Goal: Transaction & Acquisition: Purchase product/service

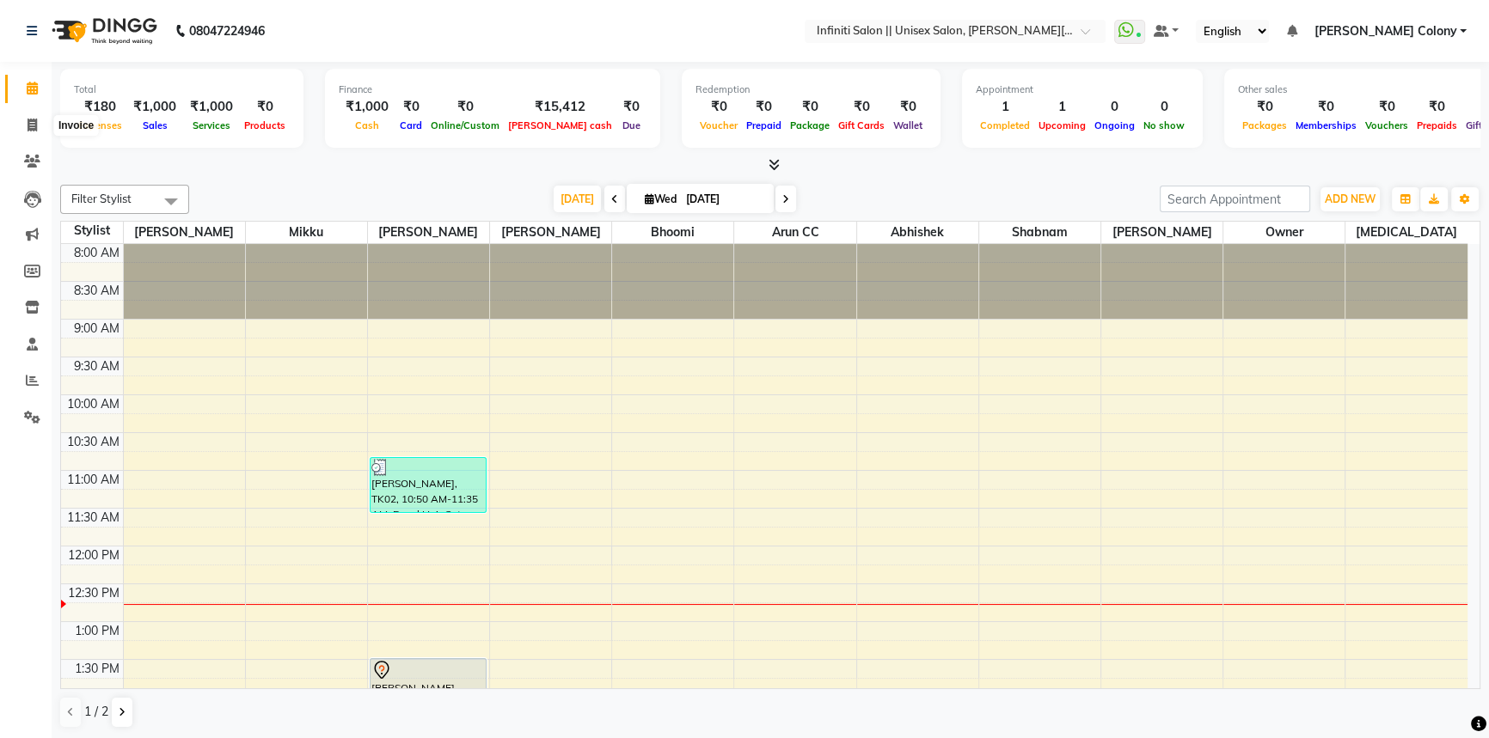
click at [28, 117] on span at bounding box center [32, 126] width 30 height 20
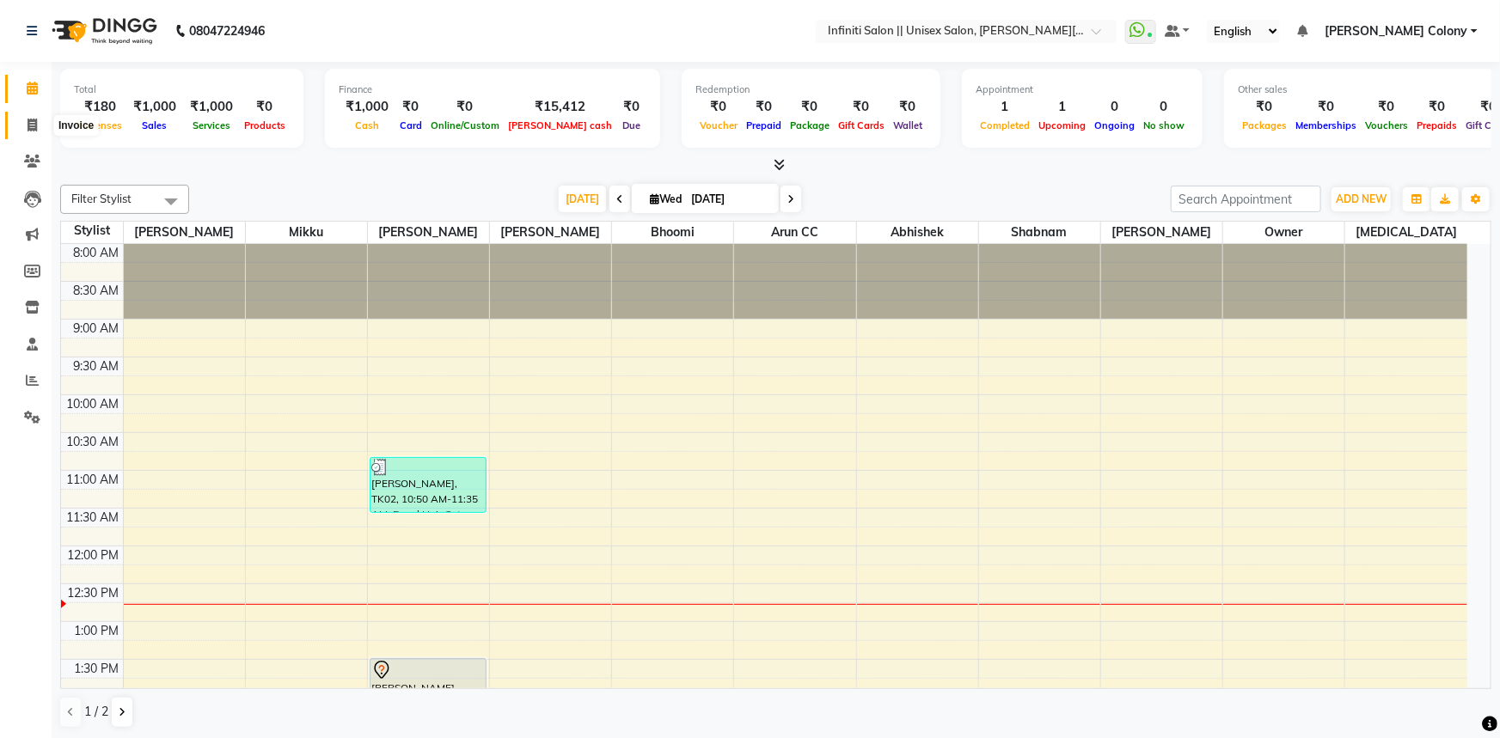
select select "8233"
select select "service"
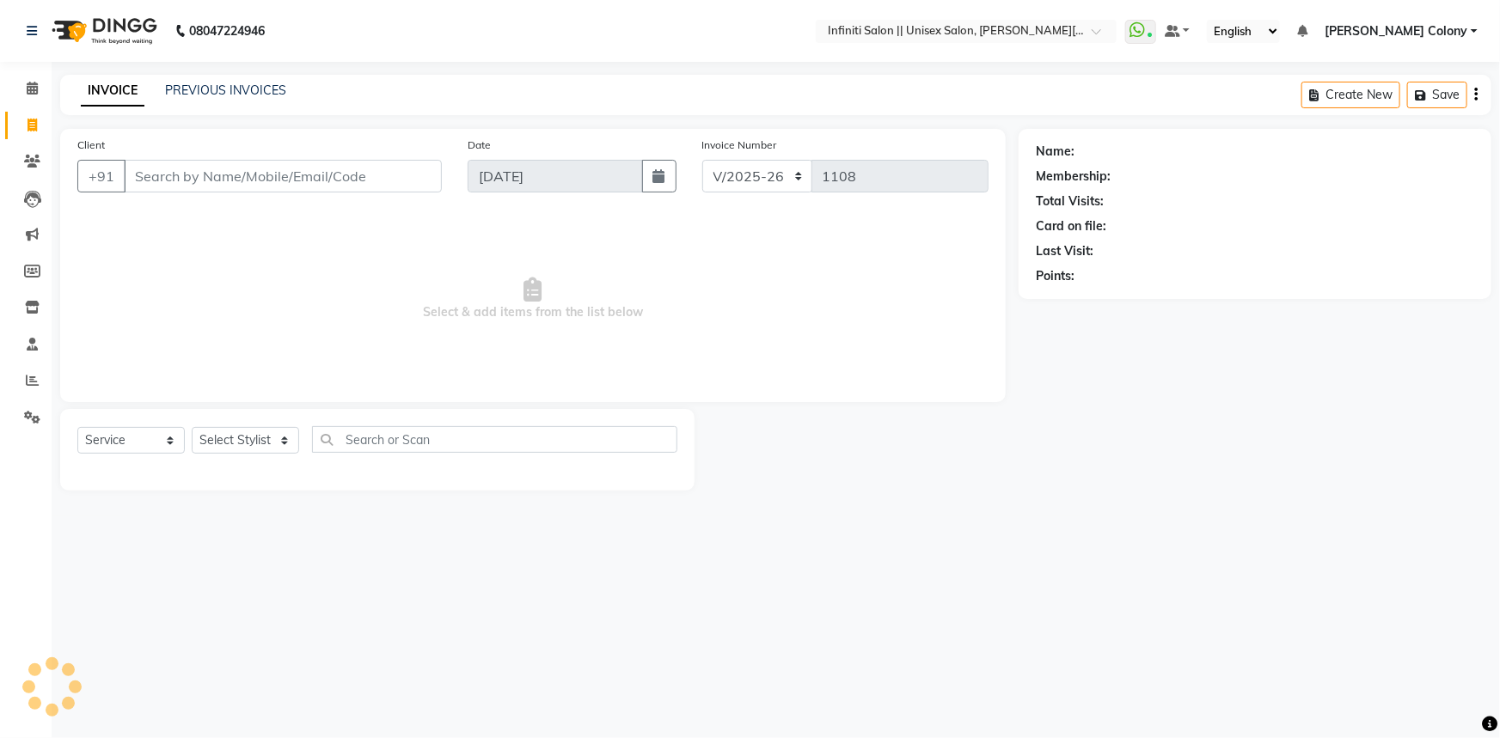
click at [255, 181] on input "Client" at bounding box center [283, 176] width 318 height 33
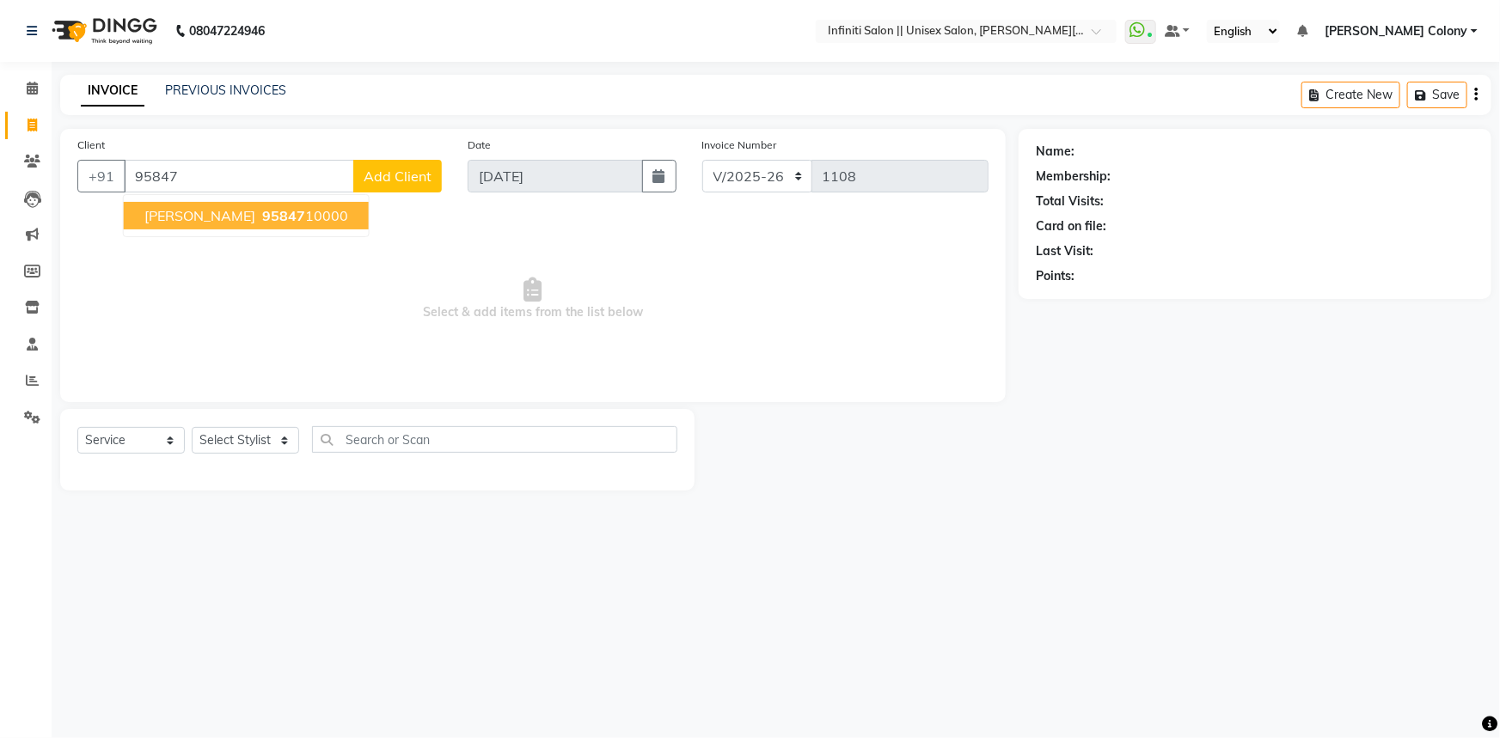
click at [266, 210] on span "95847" at bounding box center [283, 215] width 43 height 17
type input "9584710000"
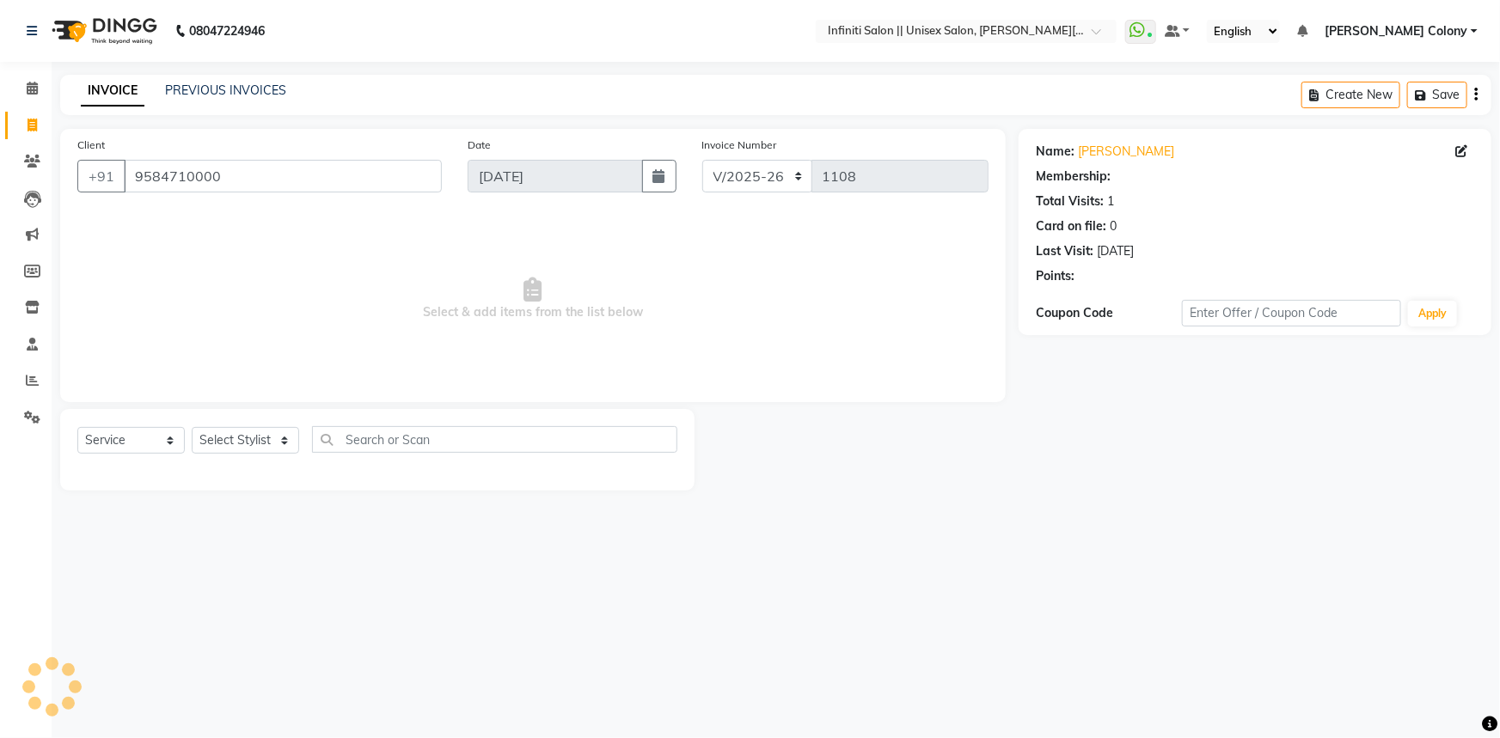
select select "1: Object"
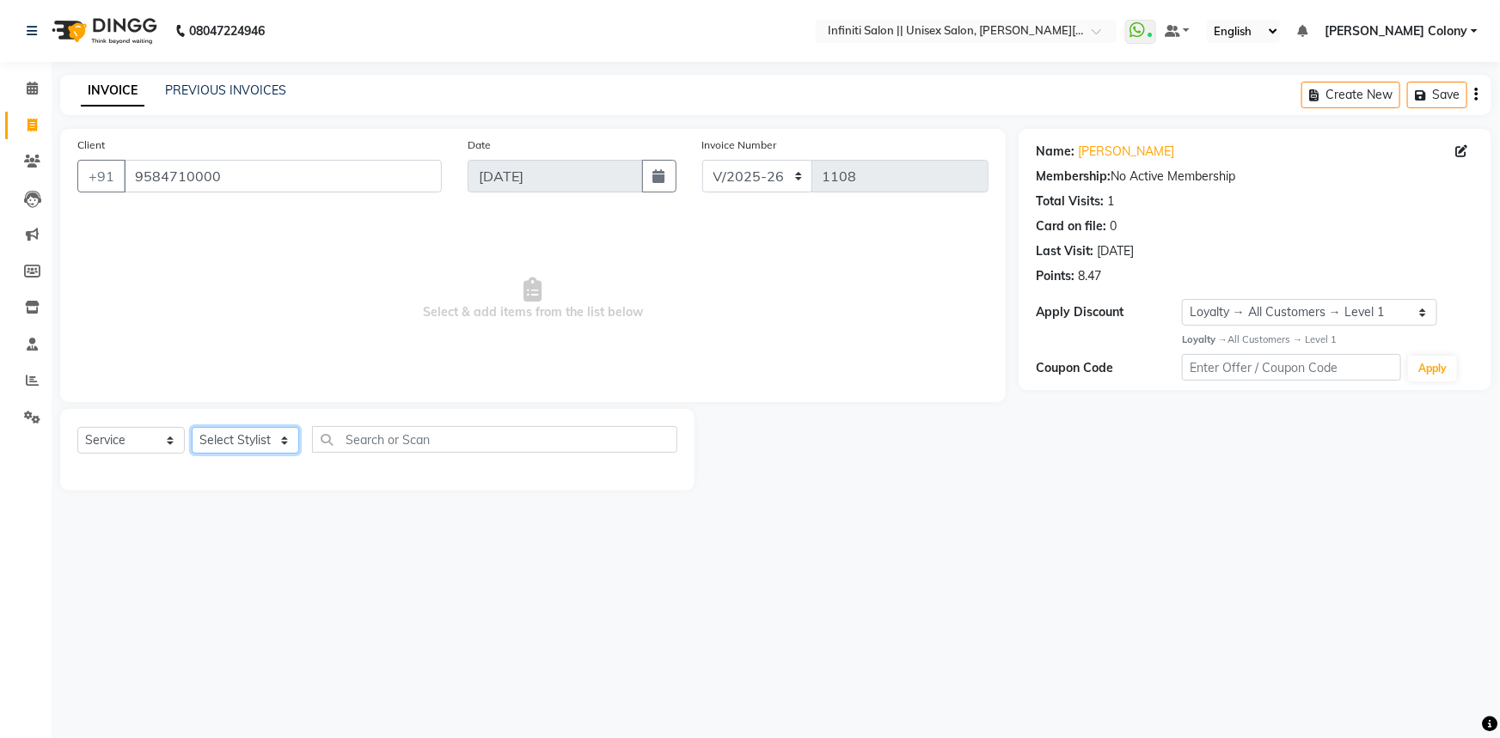
click at [241, 439] on select "Select Stylist Abhishek Anjali Mahato Arun CC Ayush Bhoomi Dilshad Ahmad Ishu J…" at bounding box center [245, 440] width 107 height 27
select select "78902"
click at [192, 427] on select "Select Stylist Abhishek Anjali Mahato Arun CC Ayush Bhoomi Dilshad Ahmad Ishu J…" at bounding box center [245, 440] width 107 height 27
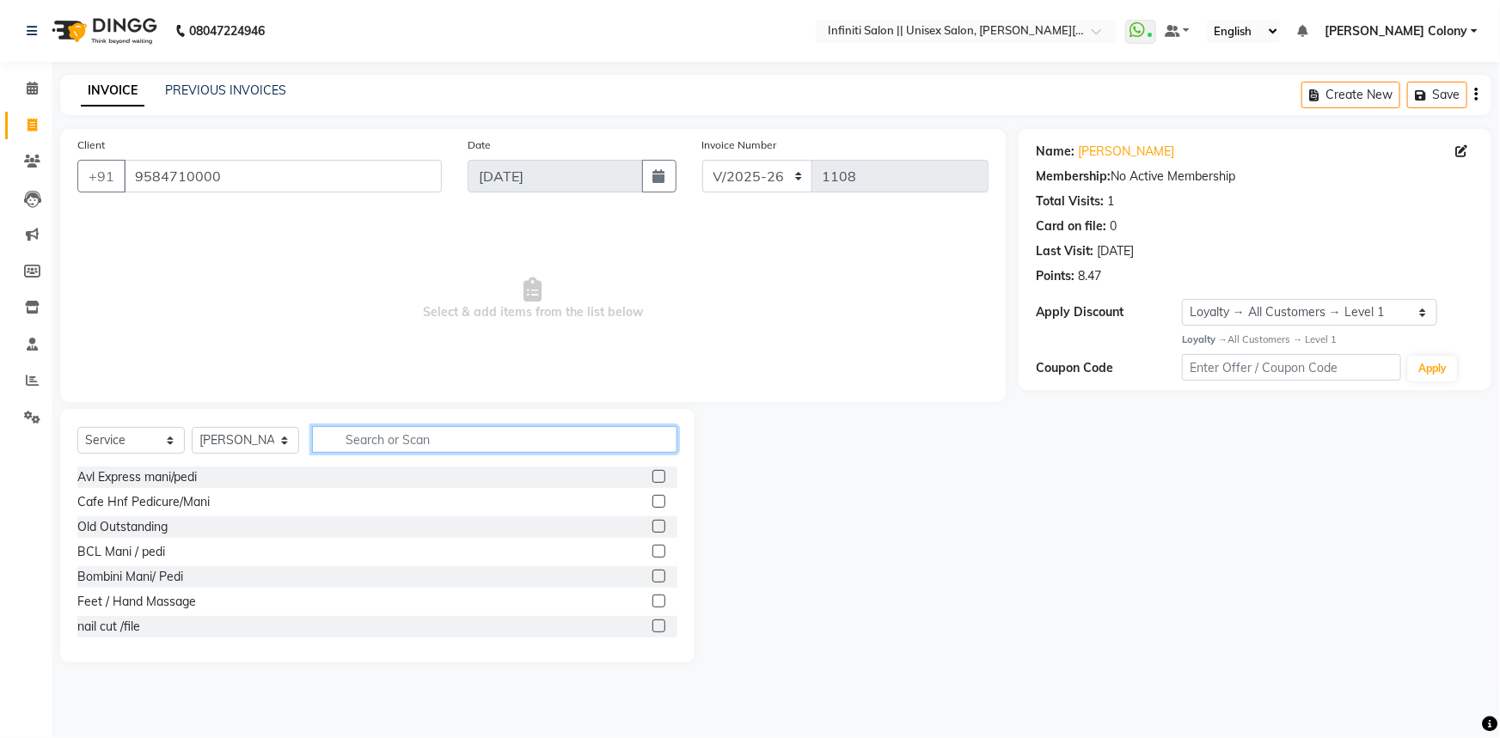
click at [352, 442] on input "text" at bounding box center [494, 439] width 365 height 27
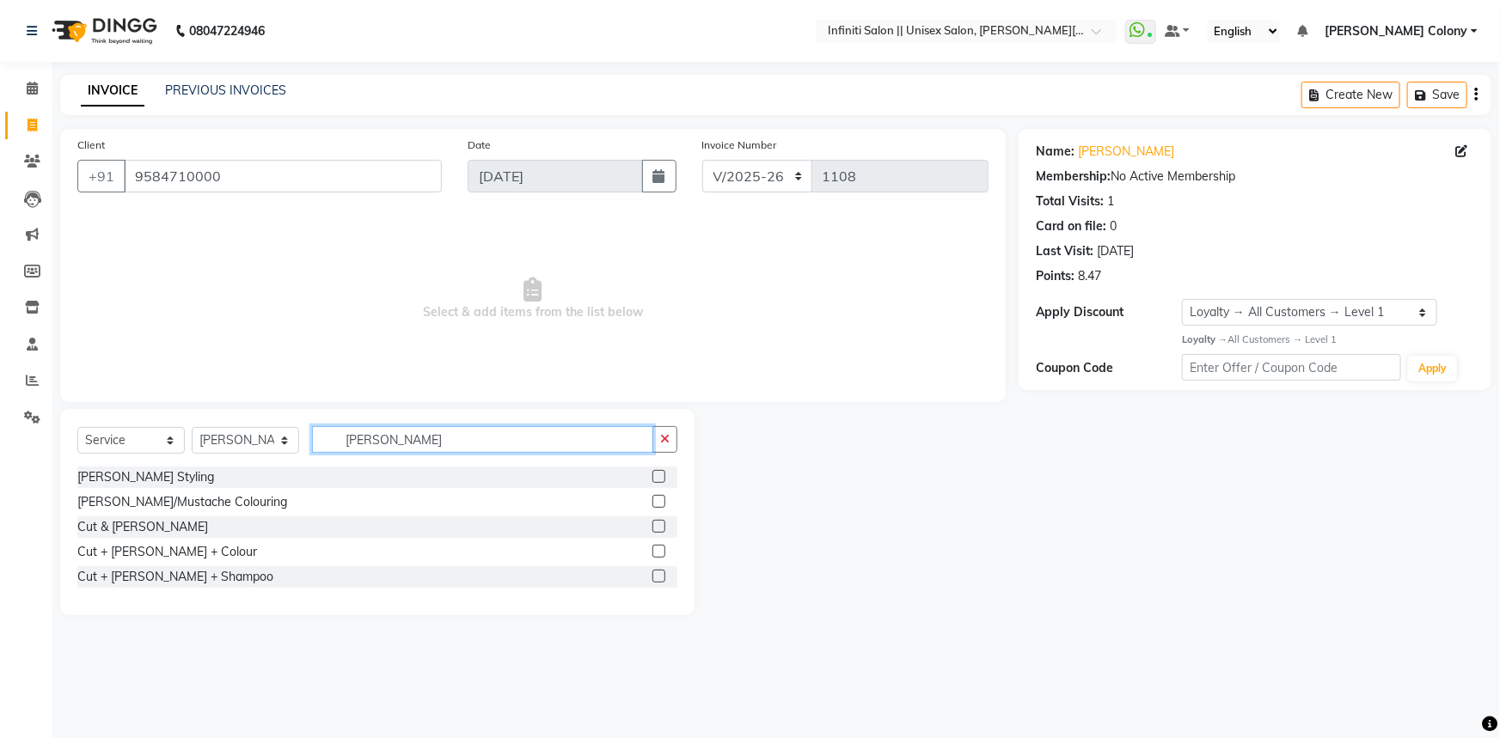
type input "beard"
click at [663, 479] on label at bounding box center [659, 476] width 13 height 13
click at [663, 479] on input "checkbox" at bounding box center [658, 477] width 11 height 11
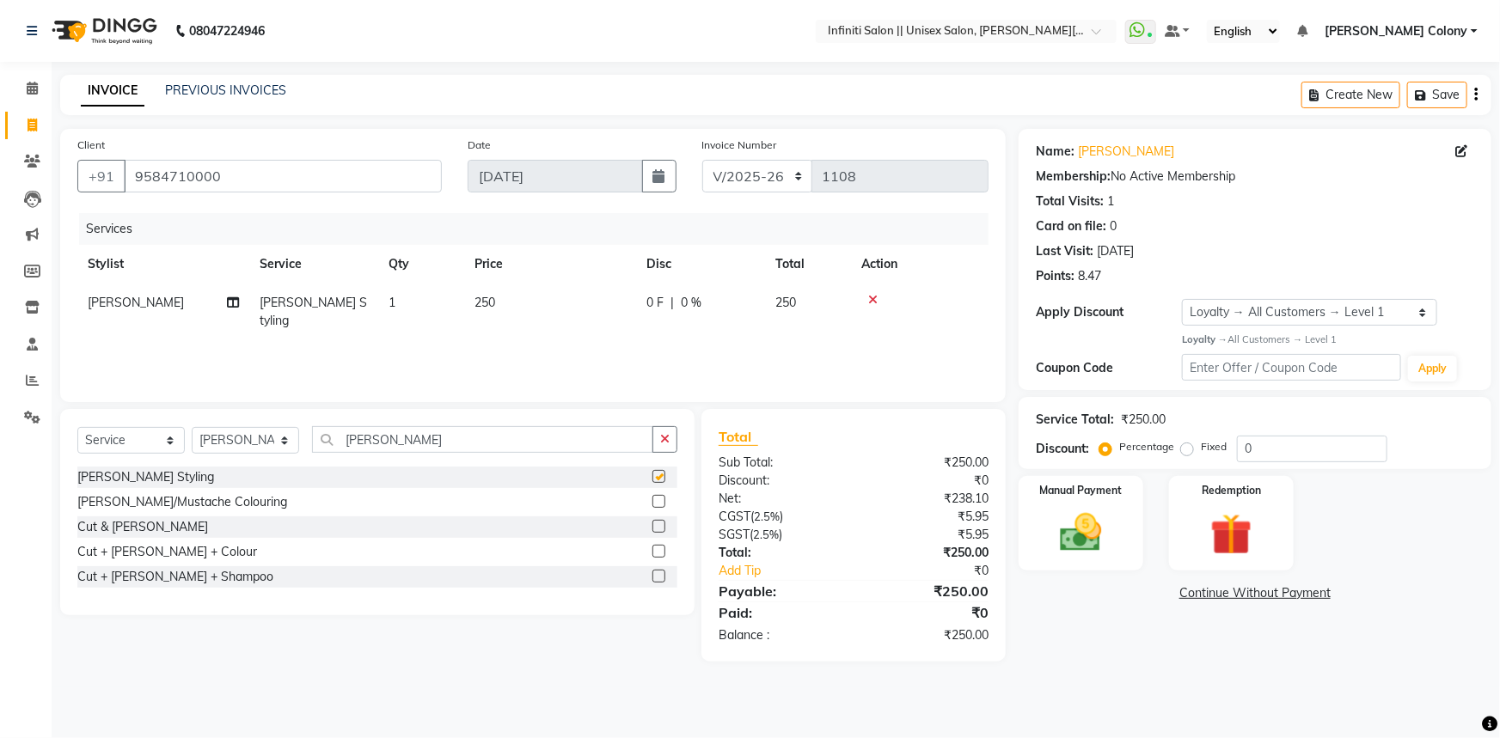
checkbox input "false"
click at [1096, 555] on img at bounding box center [1081, 533] width 70 height 50
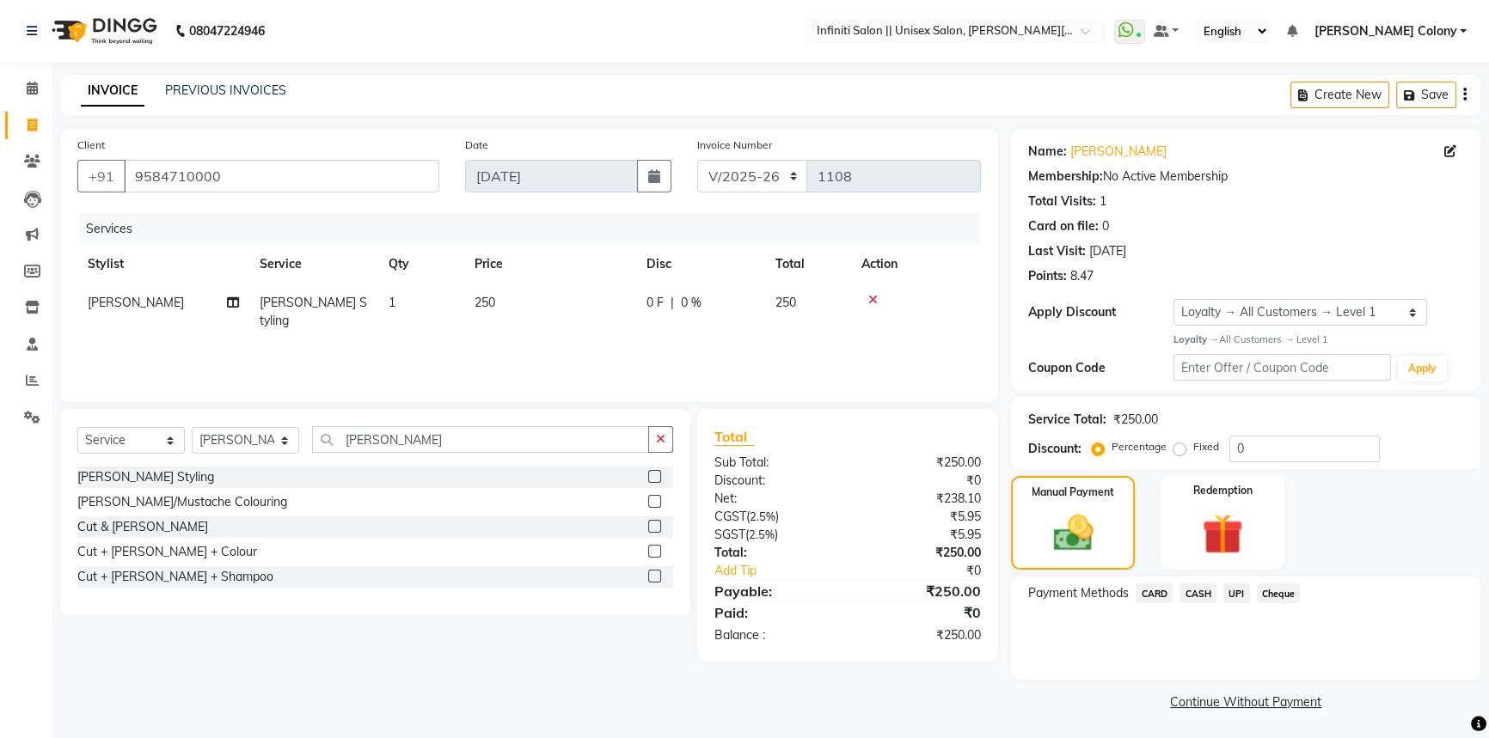
click at [1184, 590] on span "CASH" at bounding box center [1198, 594] width 37 height 20
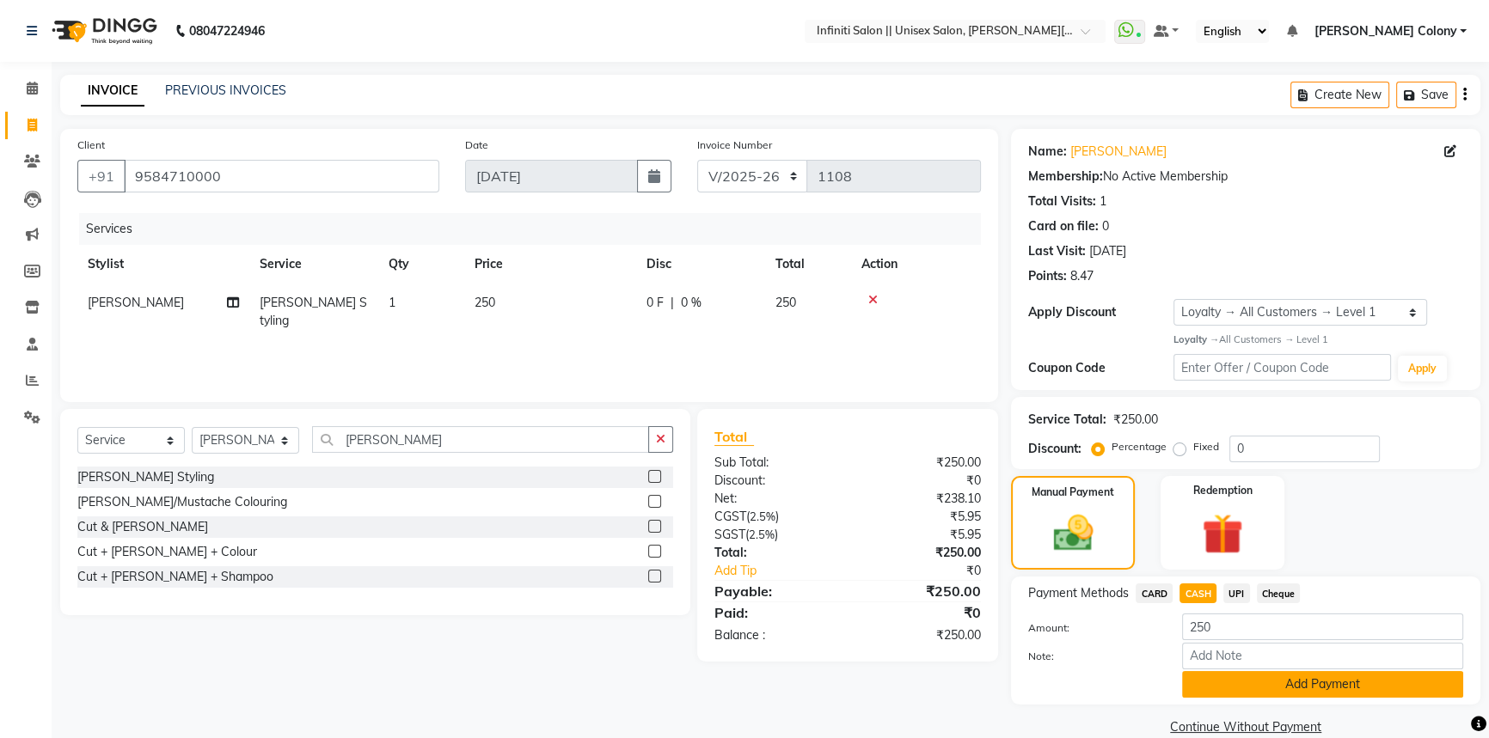
click at [1223, 692] on button "Add Payment" at bounding box center [1322, 684] width 281 height 27
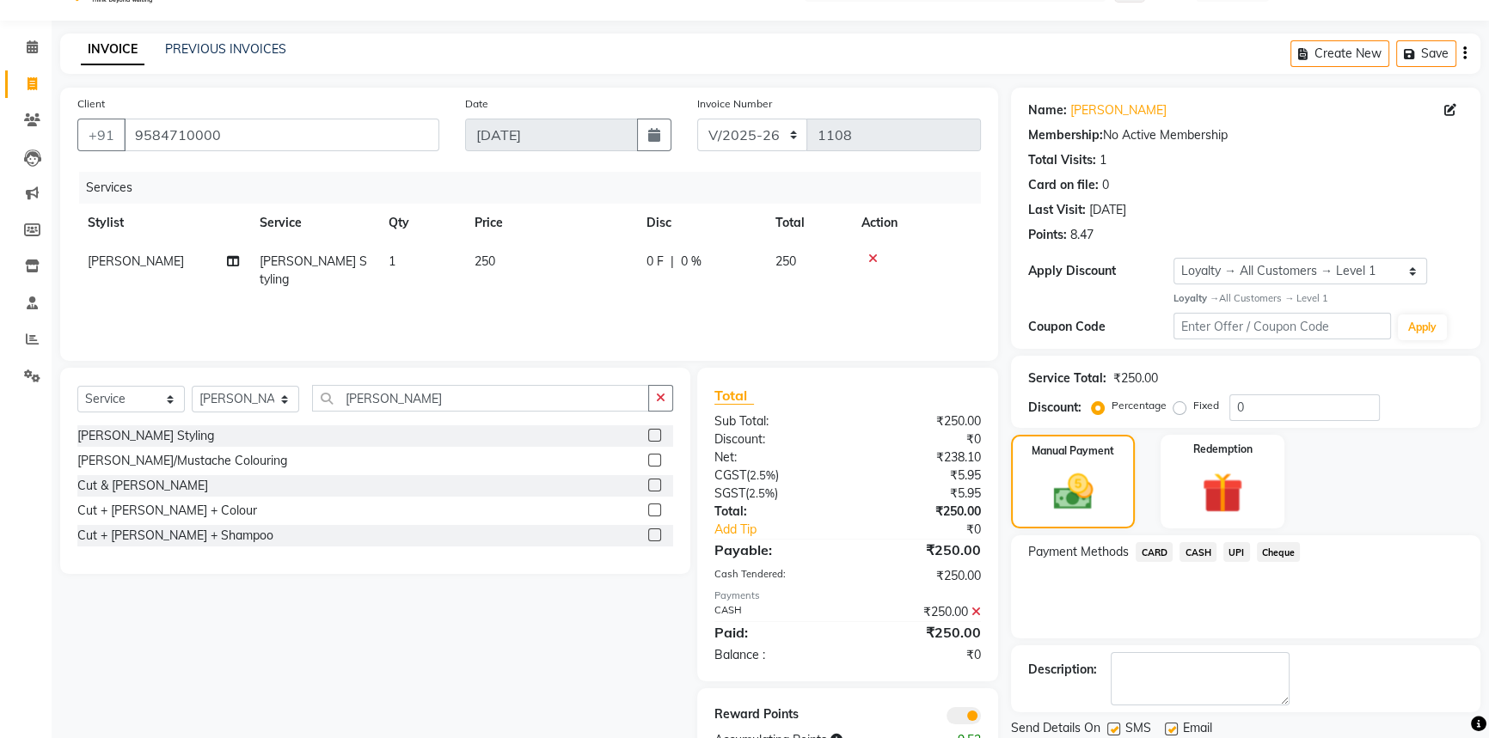
scroll to position [99, 0]
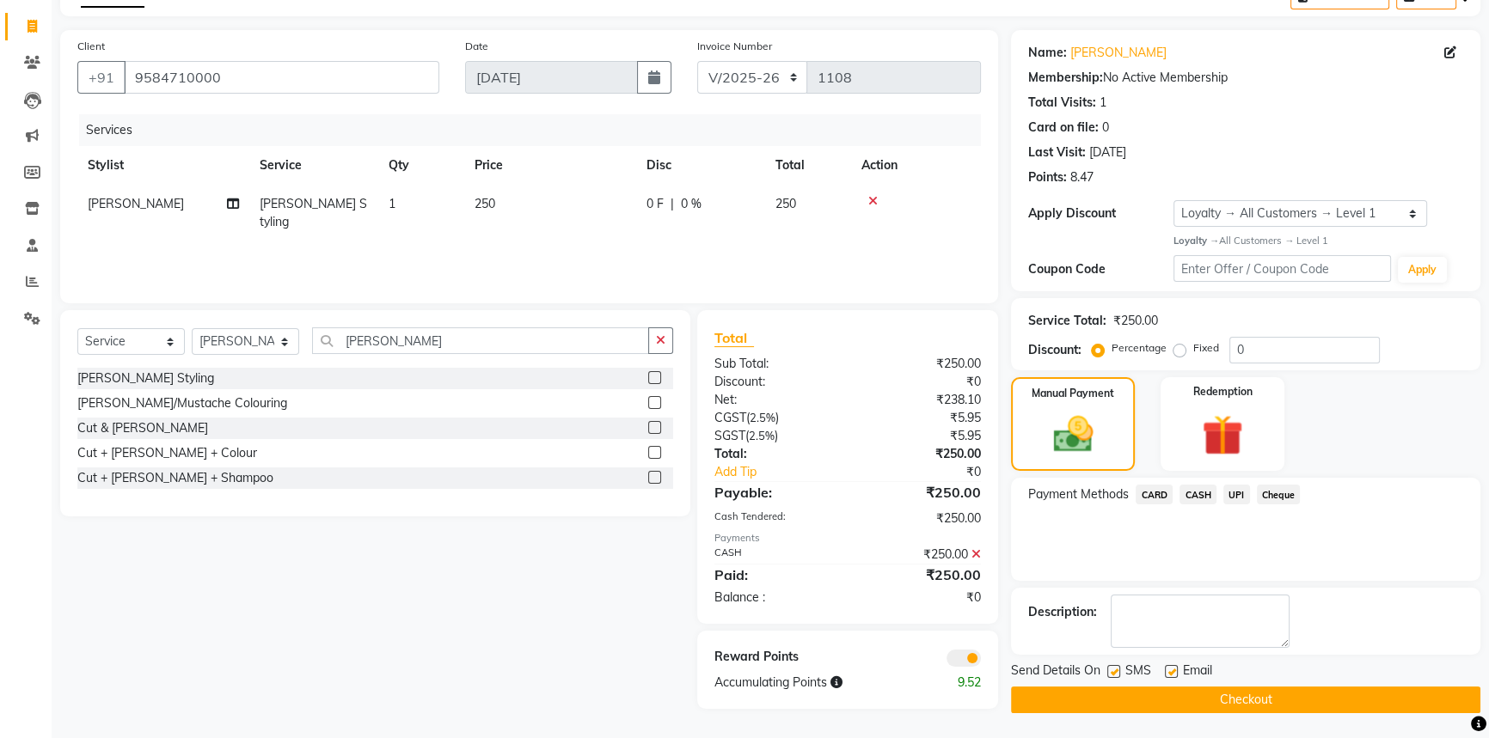
click at [1221, 704] on button "Checkout" at bounding box center [1245, 700] width 469 height 27
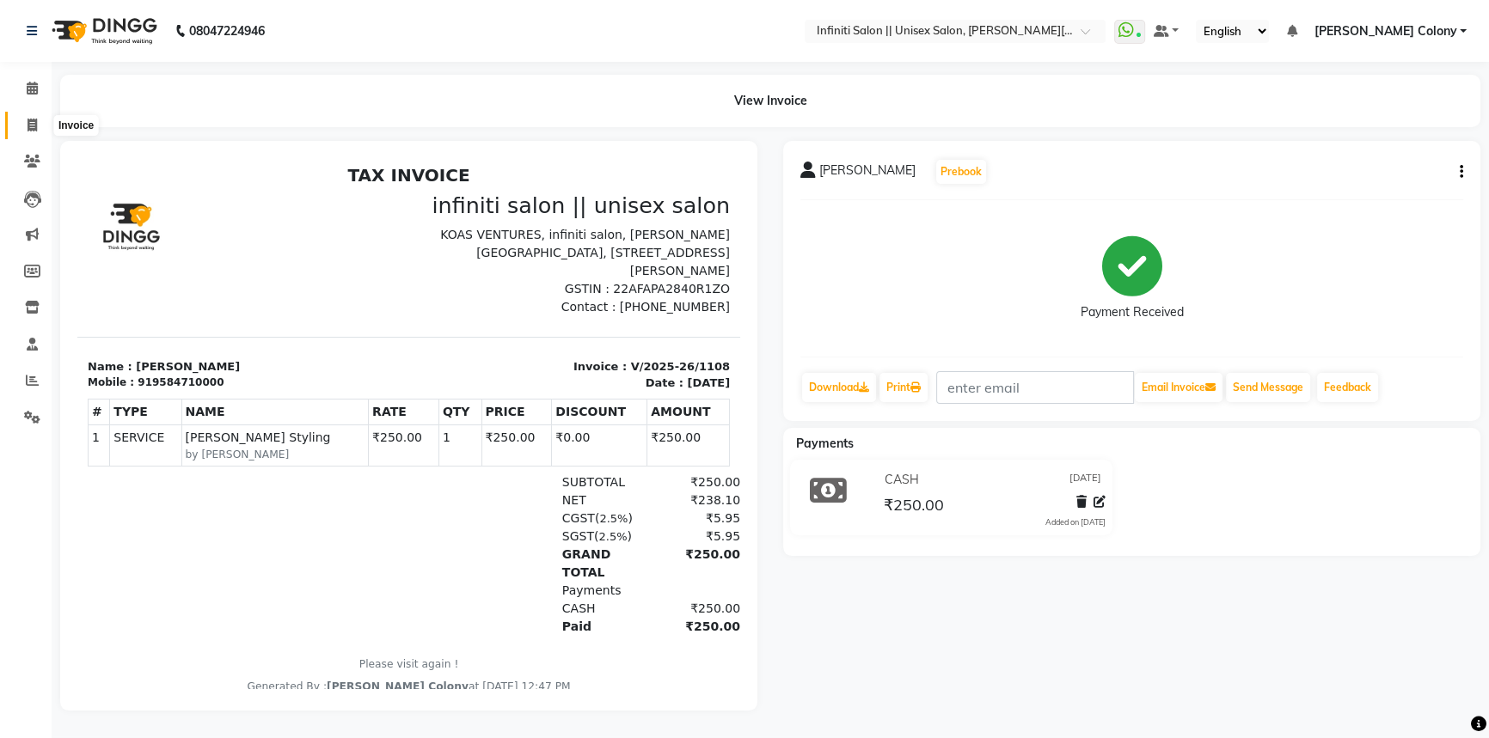
click at [31, 126] on icon at bounding box center [32, 125] width 9 height 13
select select "service"
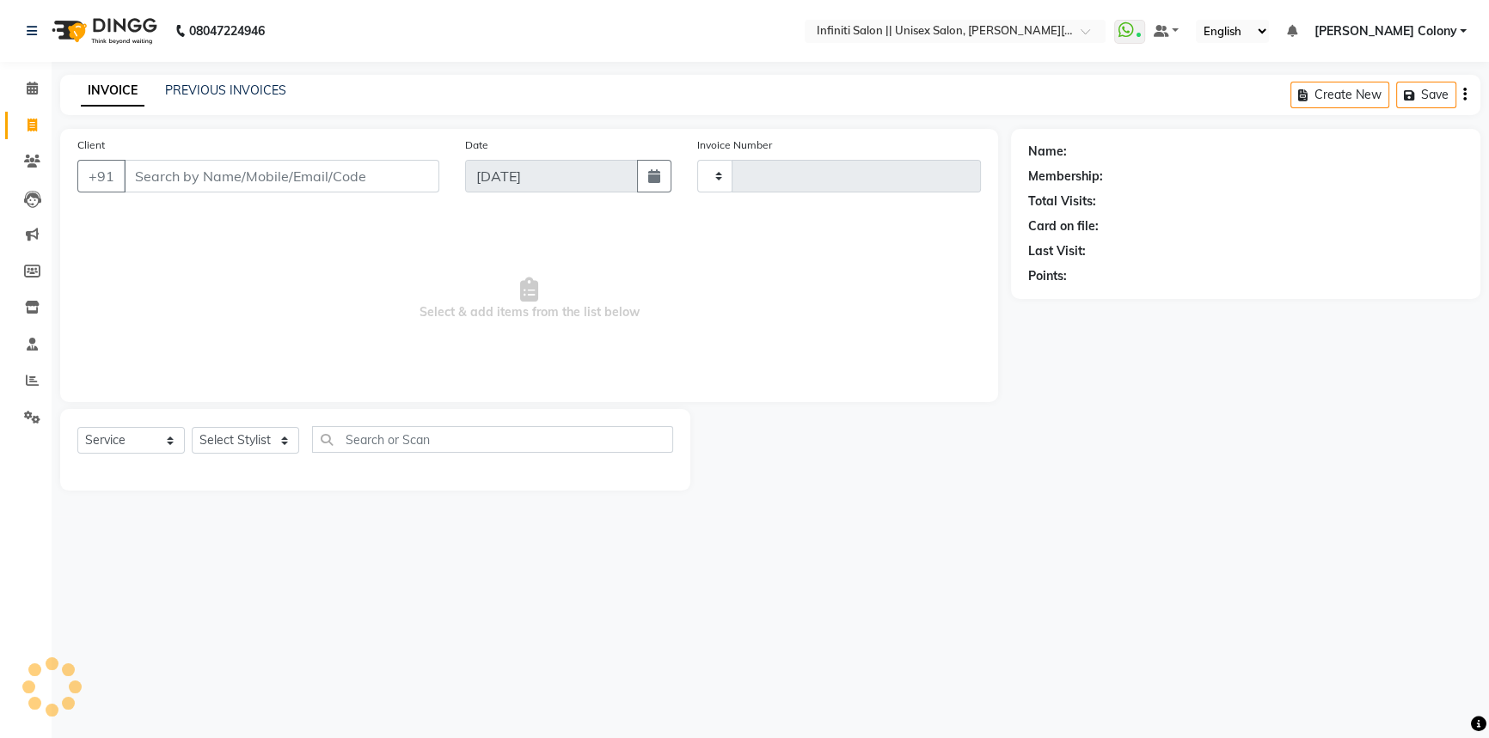
type input "1109"
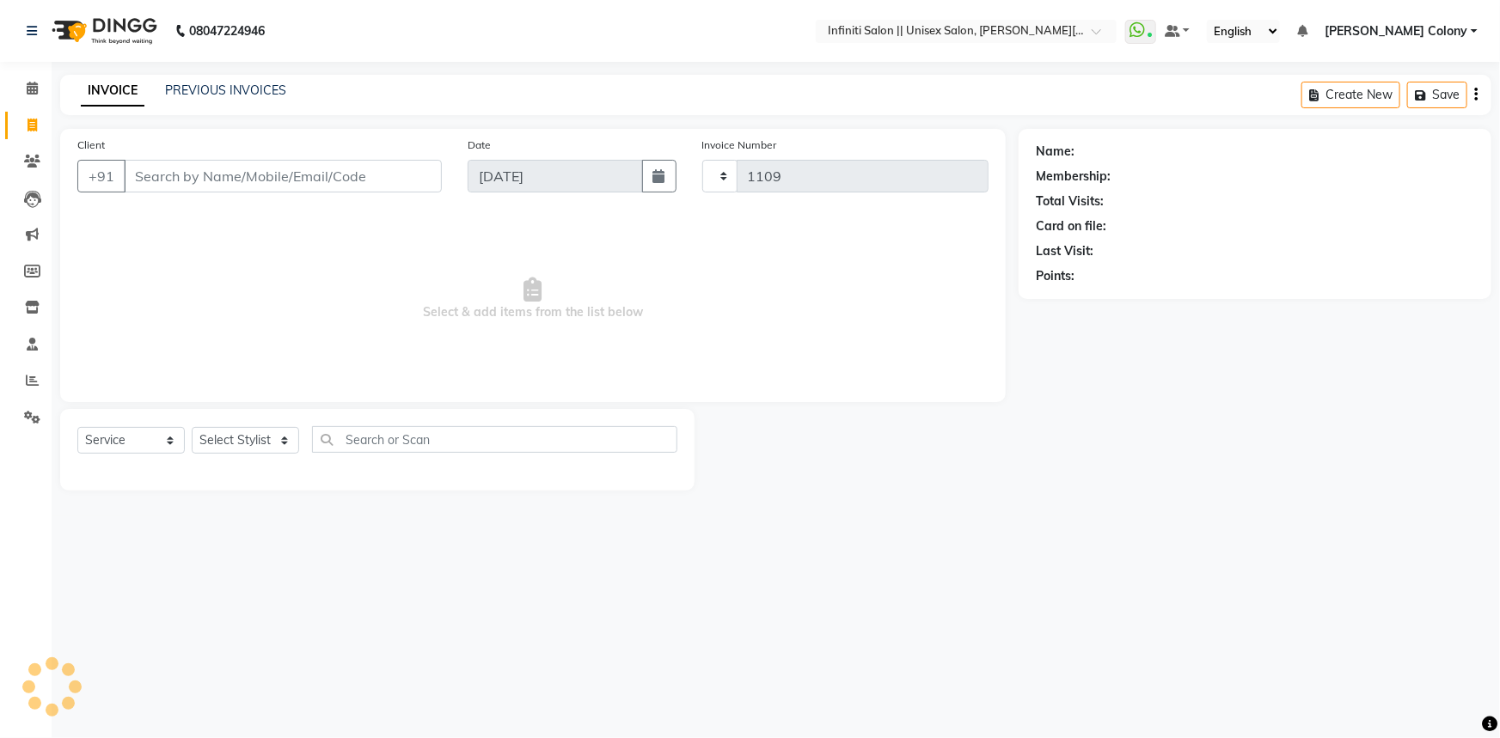
select select "8233"
drag, startPoint x: 172, startPoint y: 176, endPoint x: 160, endPoint y: 169, distance: 14.3
click at [158, 169] on input "Client" at bounding box center [283, 176] width 318 height 33
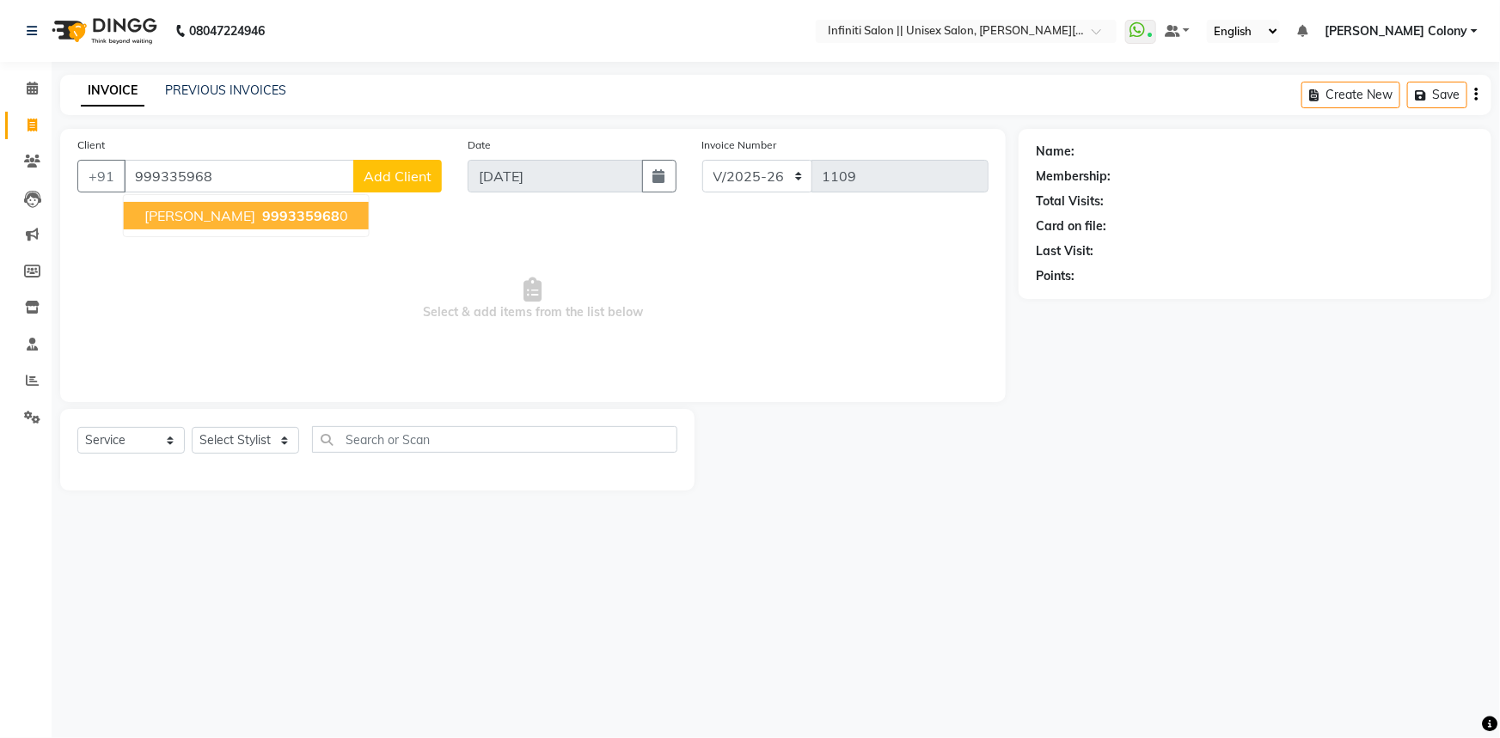
click at [262, 219] on span "999335968" at bounding box center [300, 215] width 77 height 17
type input "9993359680"
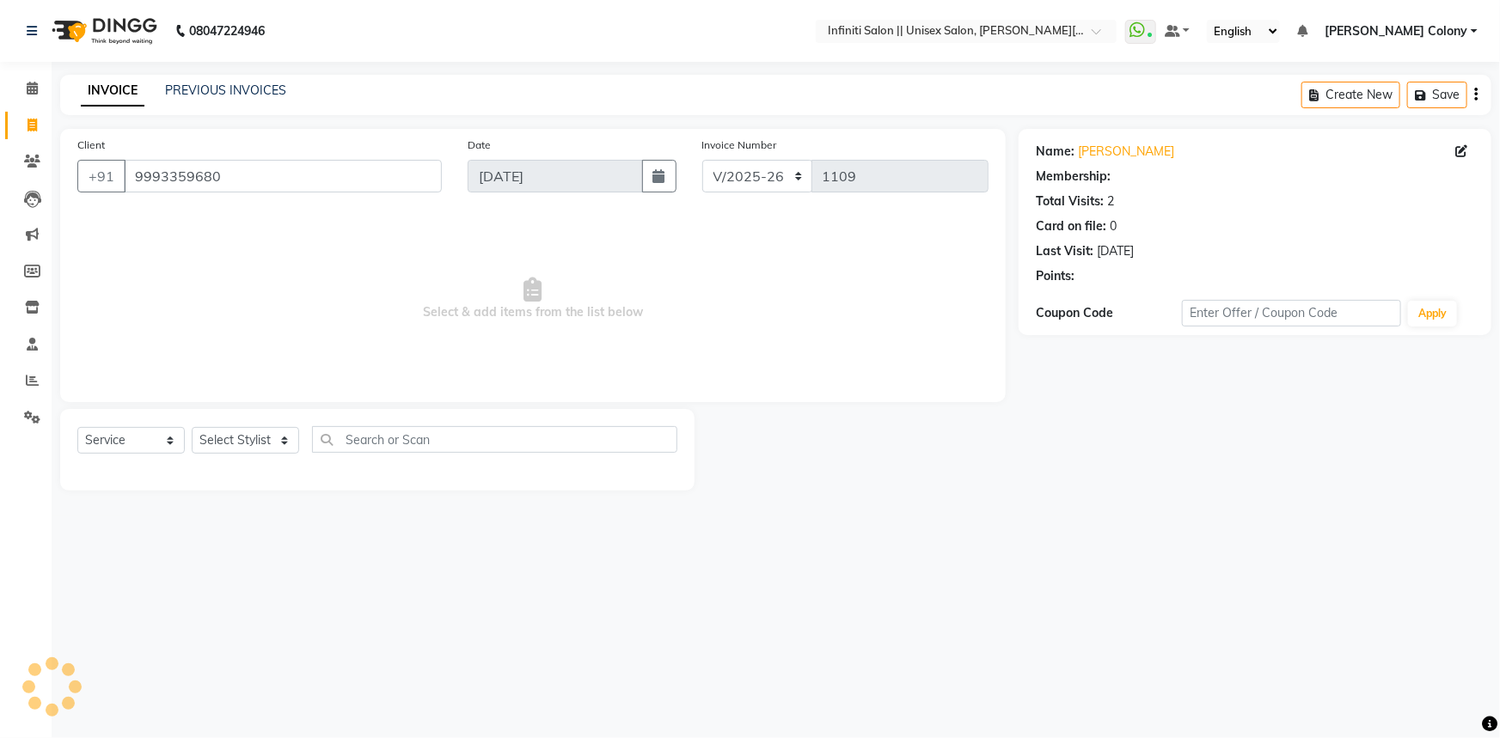
select select "1: Object"
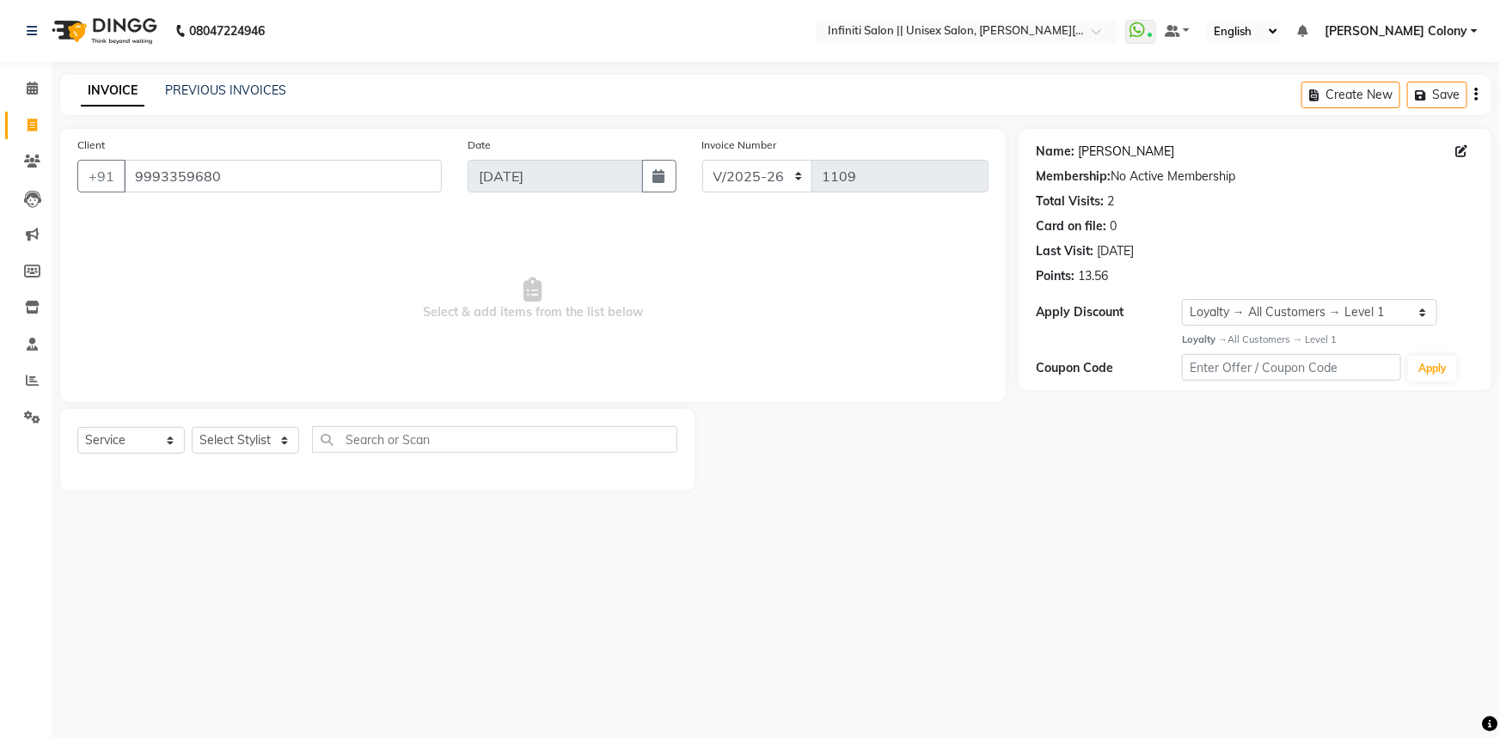
click at [1083, 148] on link "Richa" at bounding box center [1126, 152] width 96 height 18
click at [238, 436] on select "Select Stylist Abhishek Anjali Mahato Arun CC Ayush Bhoomi Dilshad Ahmad Ishu J…" at bounding box center [245, 440] width 107 height 27
click at [378, 380] on span "Select & add items from the list below" at bounding box center [532, 299] width 911 height 172
click at [223, 439] on select "Select Stylist Abhishek Anjali Mahato Arun CC Ayush Bhoomi Dilshad Ahmad Ishu J…" at bounding box center [245, 440] width 107 height 27
click at [271, 435] on select "Select Stylist Abhishek Anjali Mahato Arun CC Ayush Bhoomi Dilshad Ahmad Ishu J…" at bounding box center [245, 440] width 107 height 27
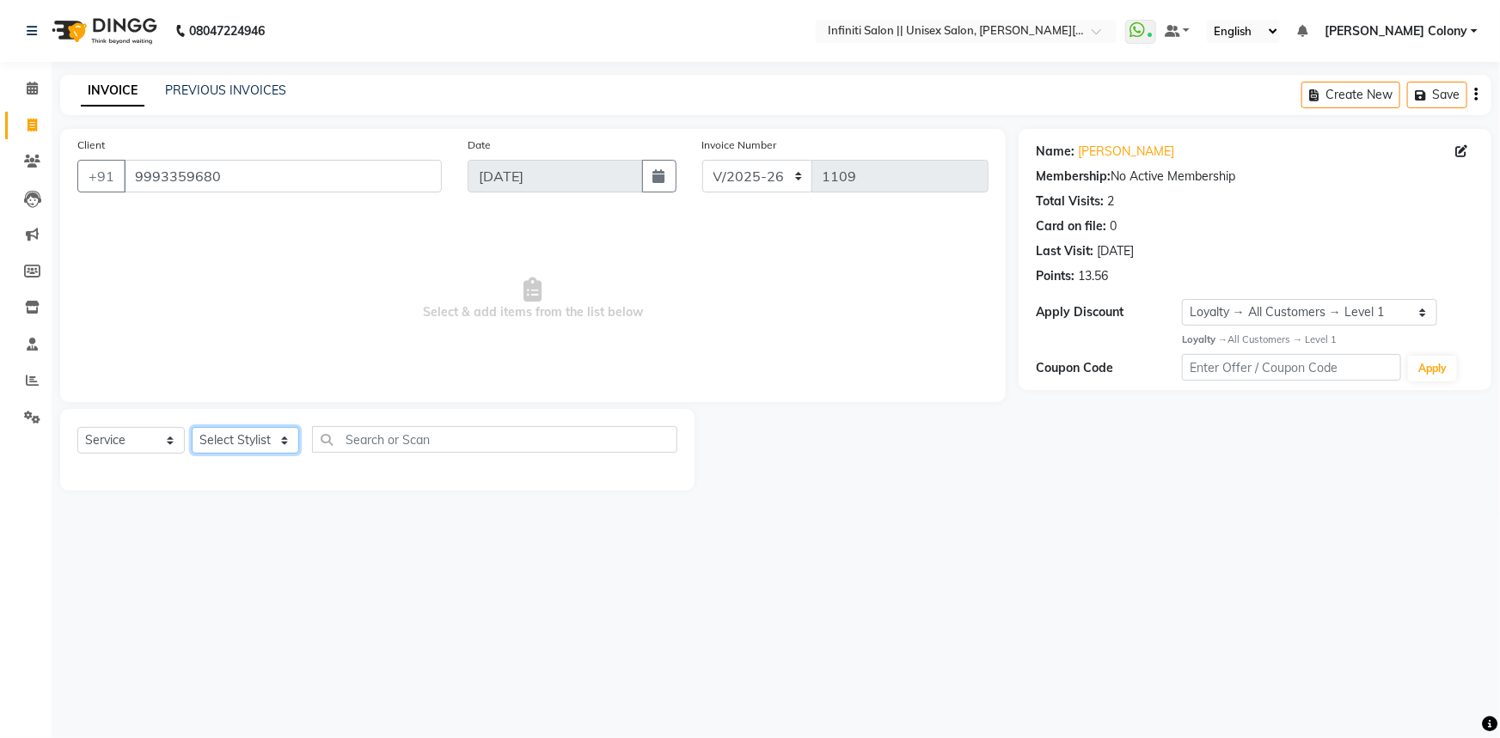
select select "82046"
click at [192, 427] on select "Select Stylist Abhishek Anjali Mahato Arun CC Ayush Bhoomi Dilshad Ahmad Ishu J…" at bounding box center [245, 440] width 107 height 27
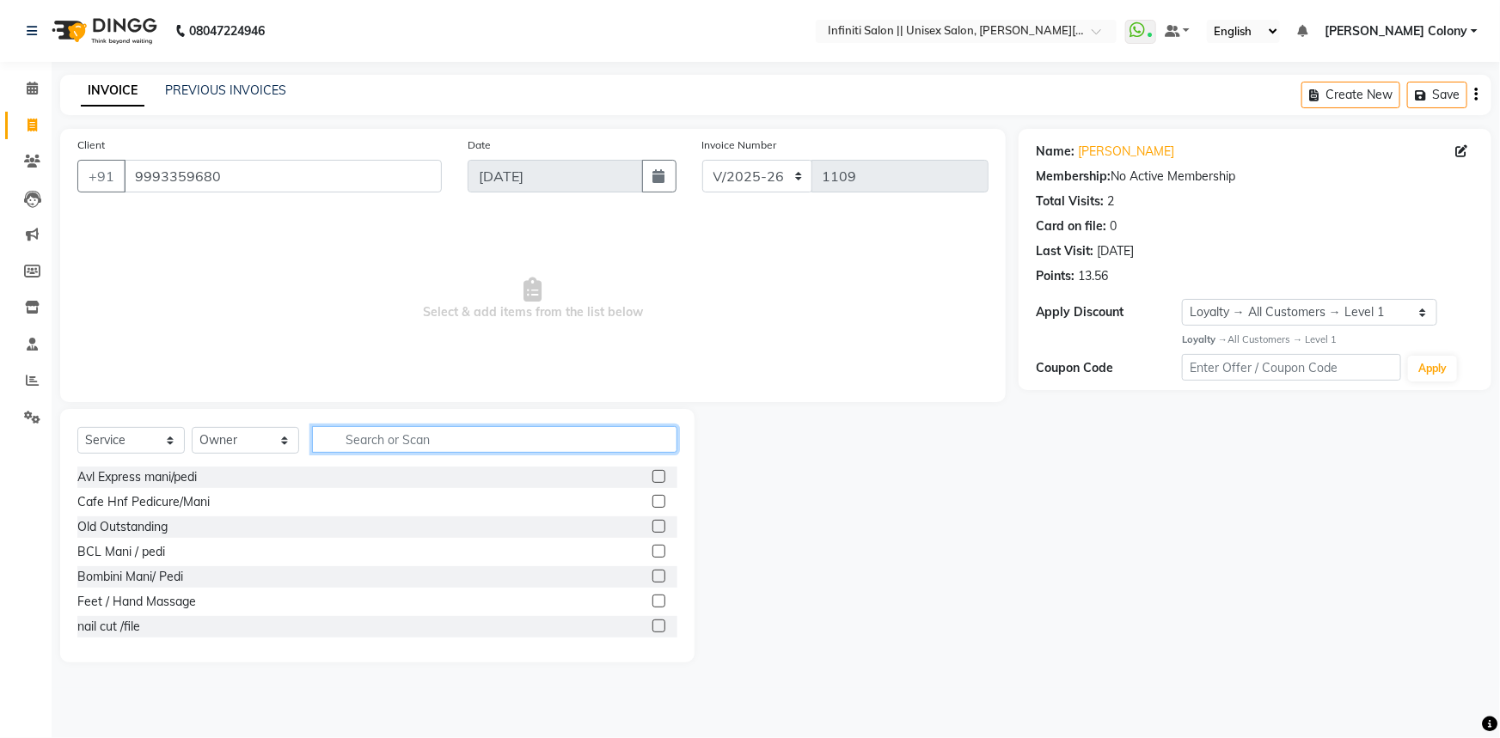
click at [386, 438] on input "text" at bounding box center [494, 439] width 365 height 27
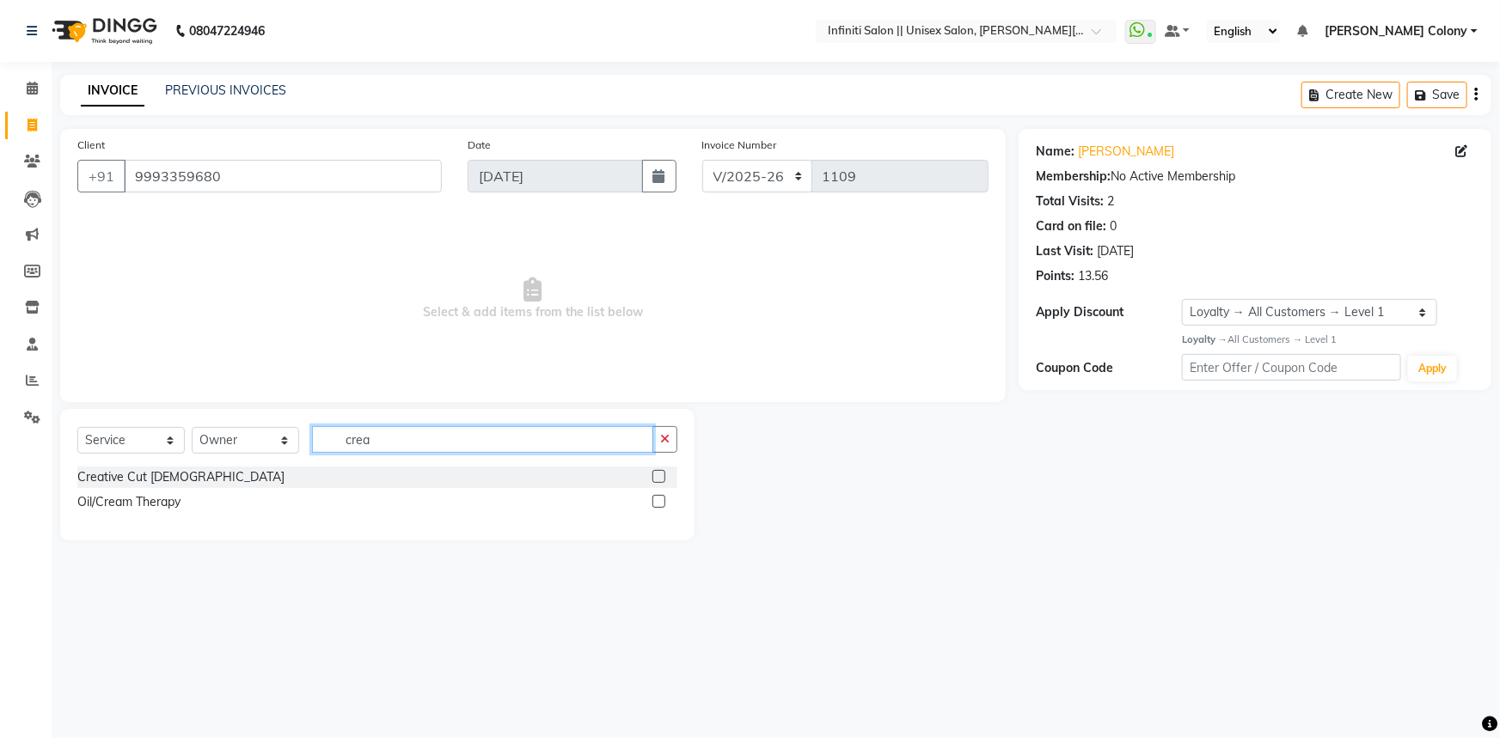
type input "crea"
click at [654, 475] on label at bounding box center [659, 476] width 13 height 13
click at [654, 475] on input "checkbox" at bounding box center [658, 477] width 11 height 11
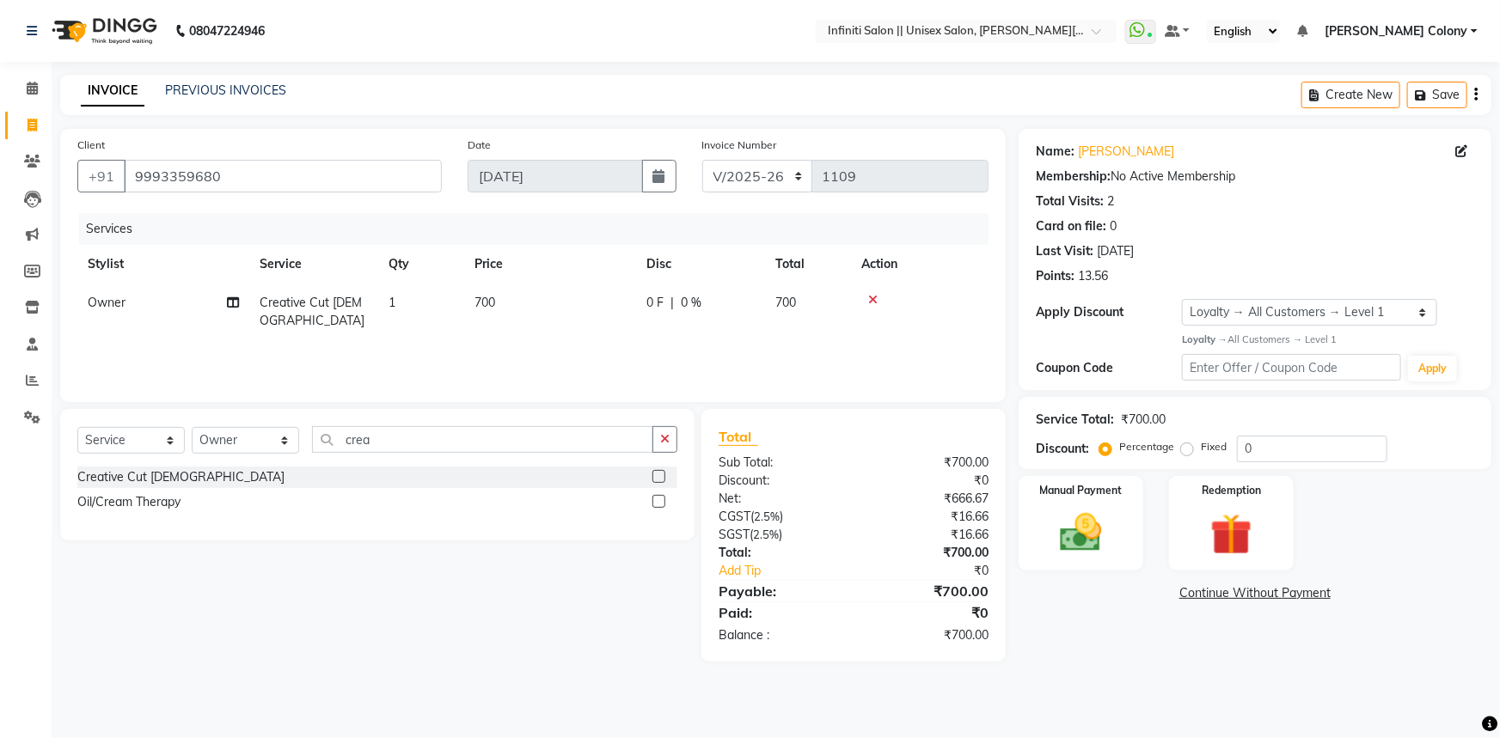
checkbox input "false"
click at [507, 297] on td "700" at bounding box center [550, 312] width 172 height 57
select select "82046"
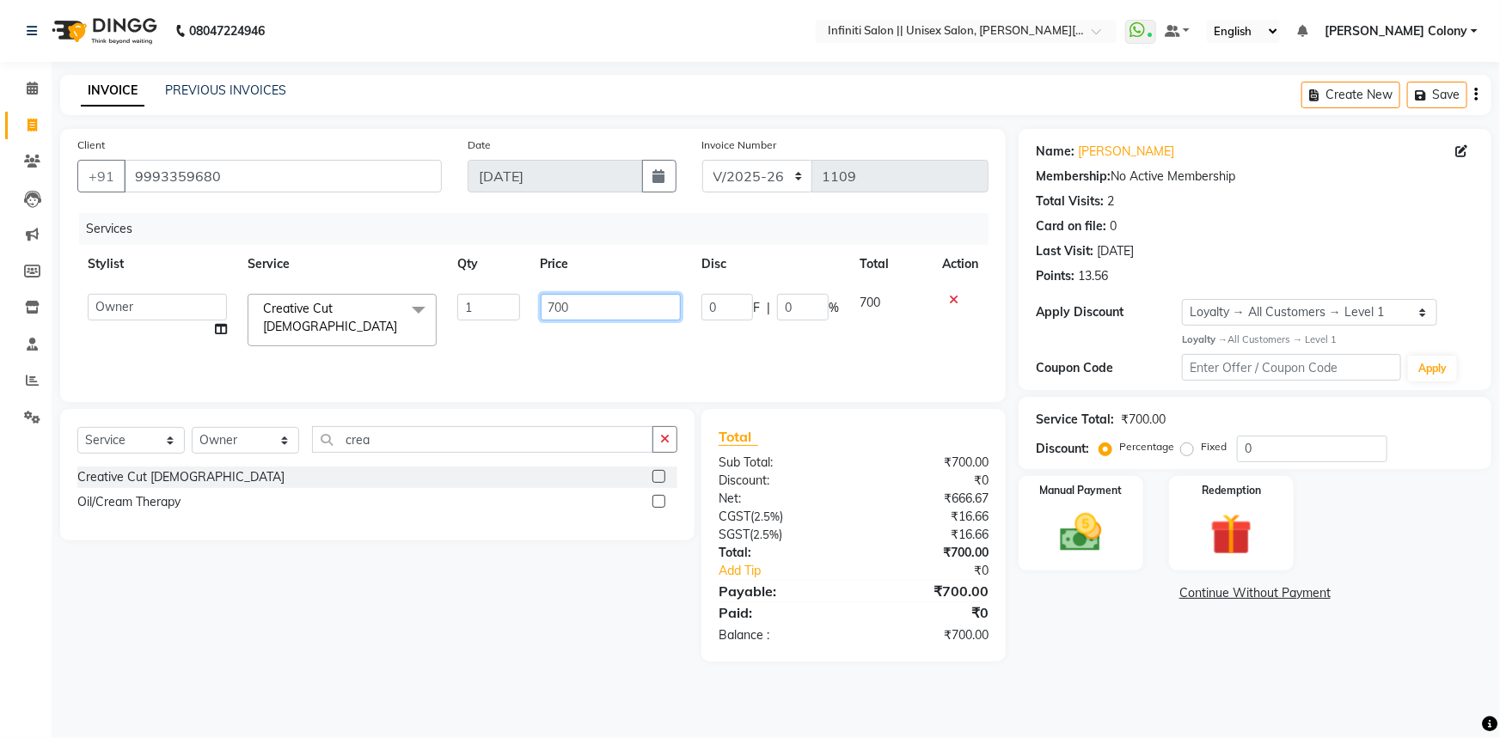
drag, startPoint x: 566, startPoint y: 308, endPoint x: 525, endPoint y: 330, distance: 46.2
click at [533, 325] on td "700" at bounding box center [611, 320] width 162 height 73
type input "1500"
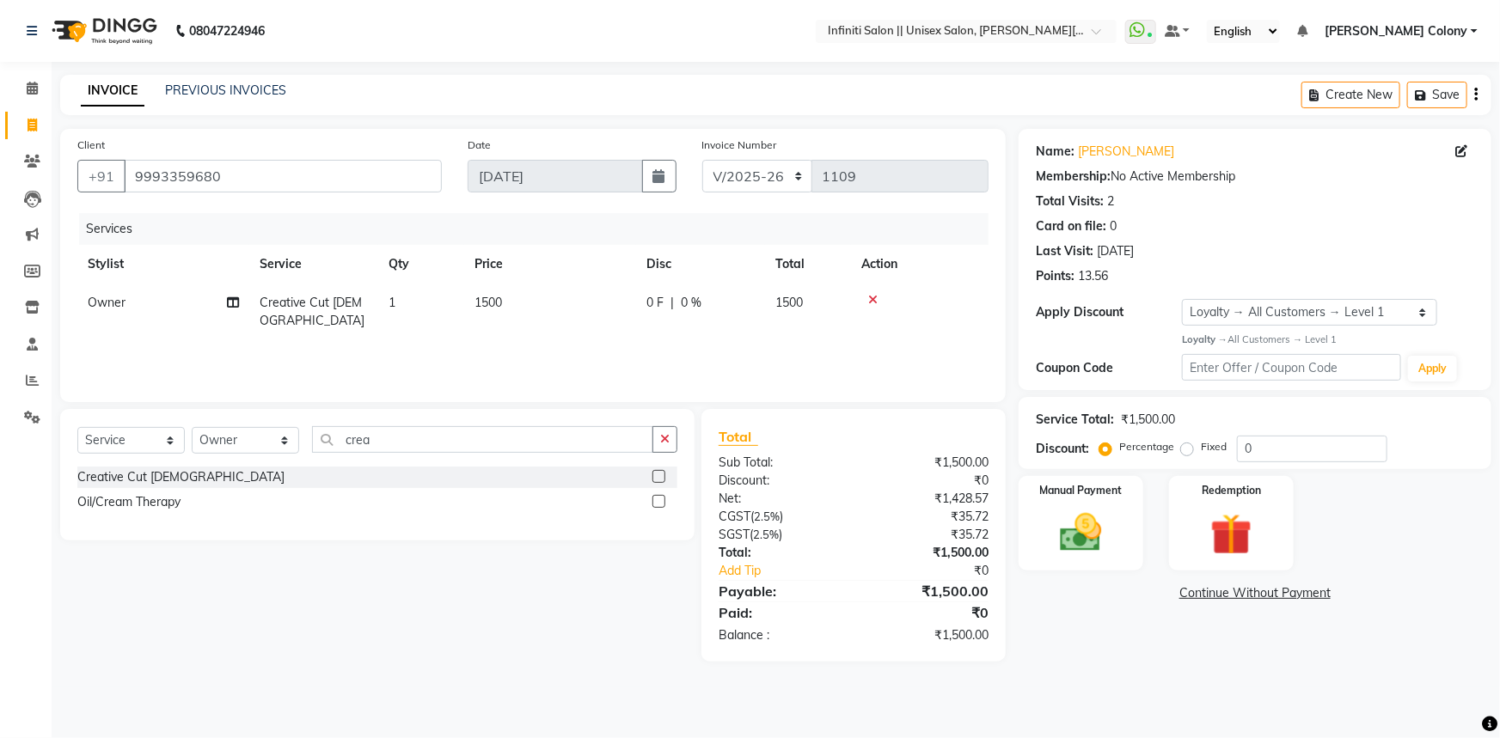
drag, startPoint x: 734, startPoint y: 334, endPoint x: 732, endPoint y: 322, distance: 12.2
click at [733, 332] on td "0 F | 0 %" at bounding box center [700, 312] width 129 height 57
select select "82046"
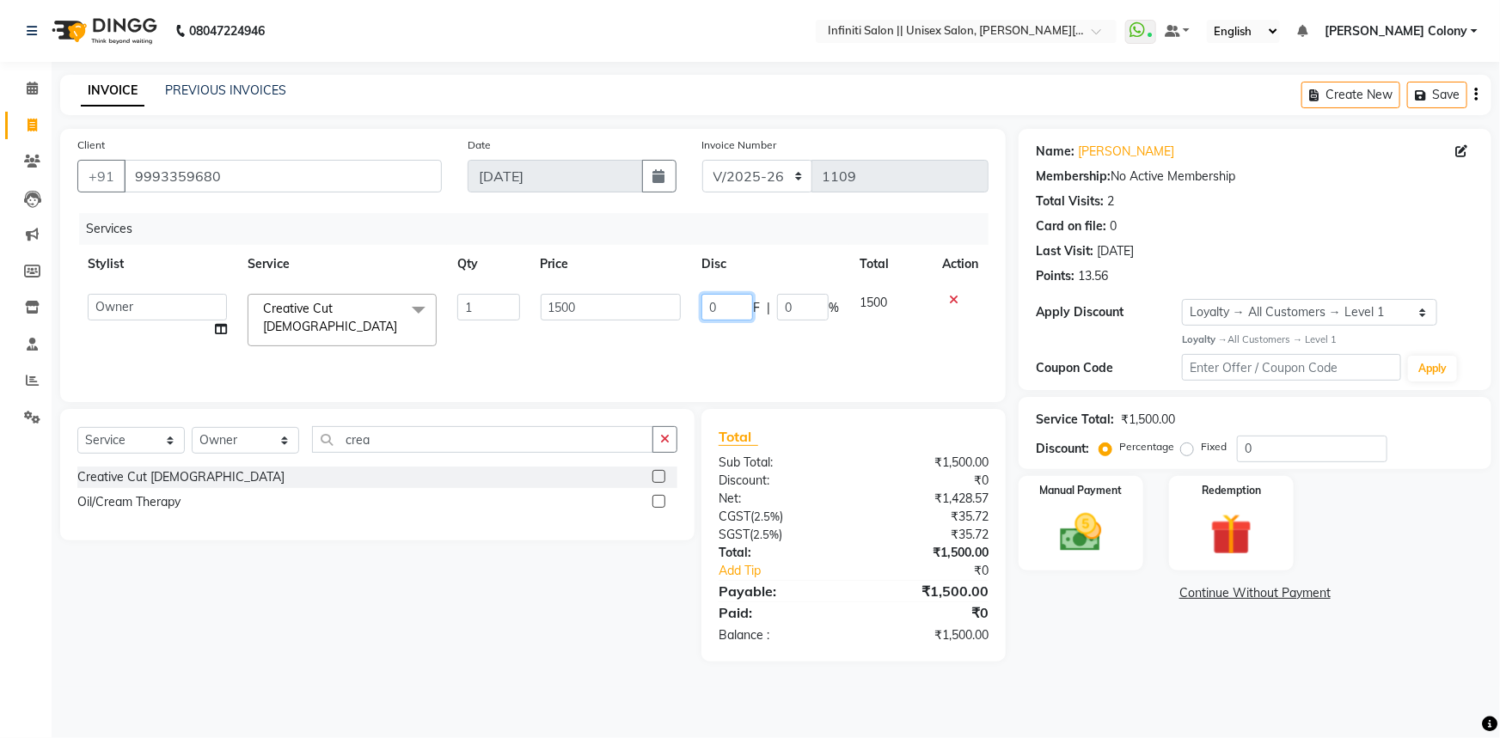
click at [736, 310] on input "0" at bounding box center [728, 307] width 52 height 27
type input "0500"
click at [861, 362] on div "Services Stylist Service Qty Price Disc Total Action Abhishek Anjali Mahato Aru…" at bounding box center [532, 299] width 911 height 172
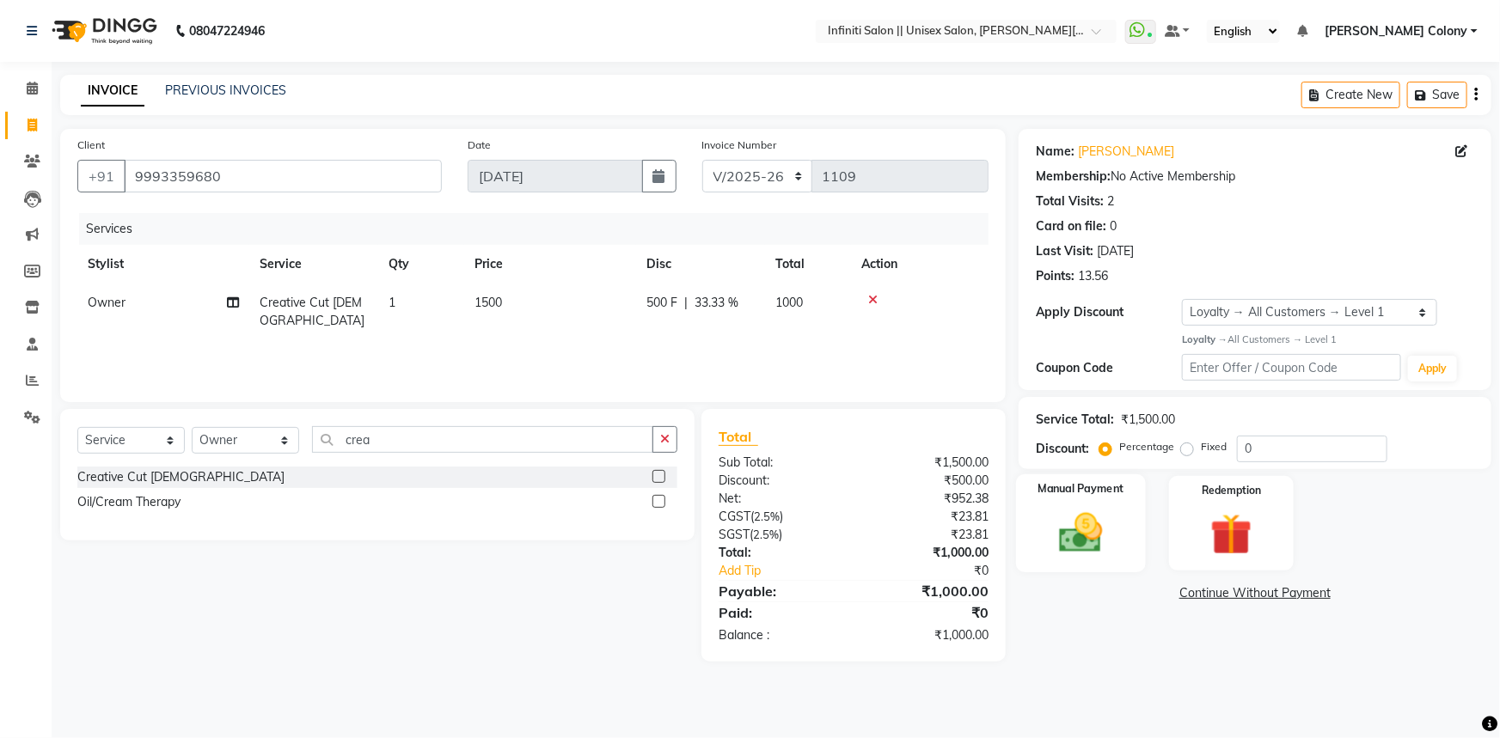
click at [1079, 522] on img at bounding box center [1081, 533] width 70 height 50
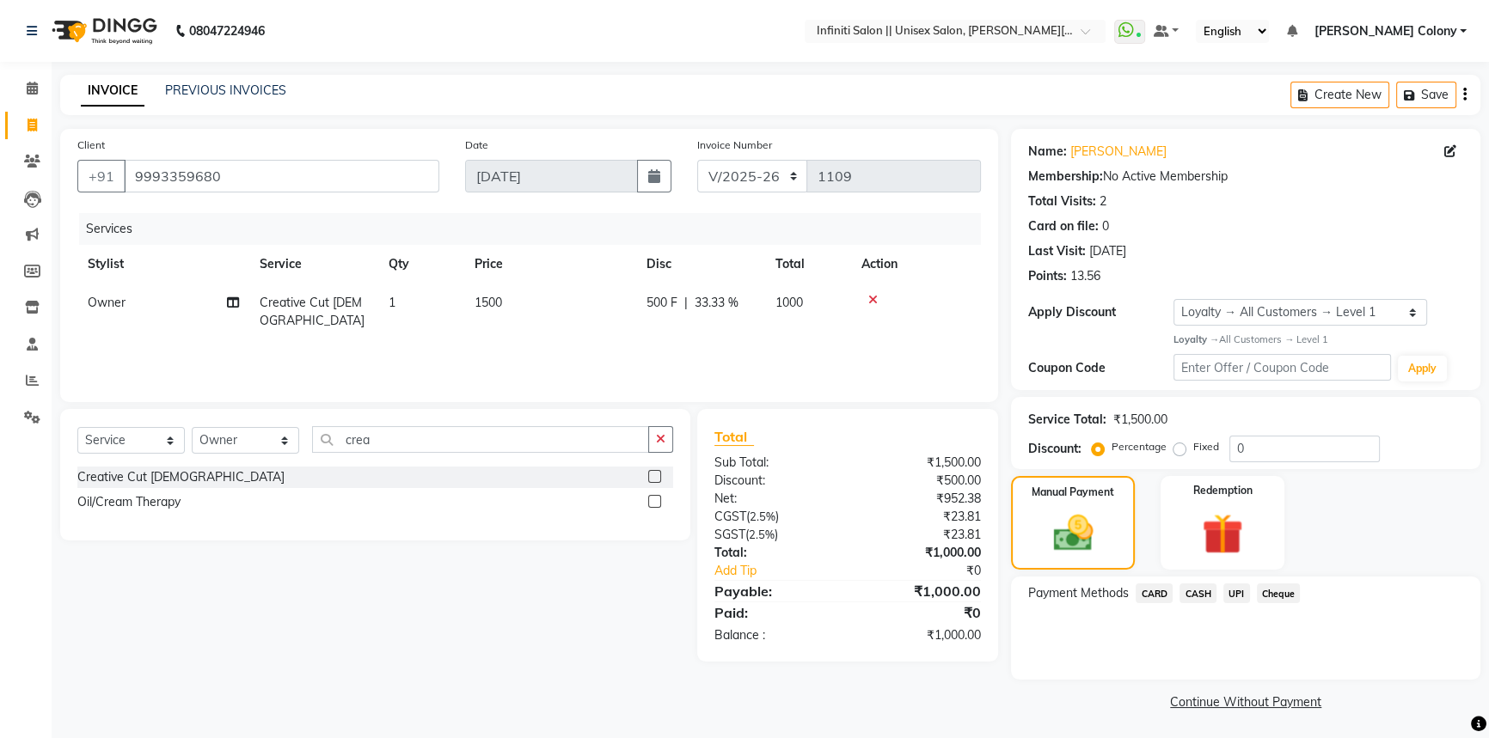
click at [1198, 586] on span "CASH" at bounding box center [1198, 594] width 37 height 20
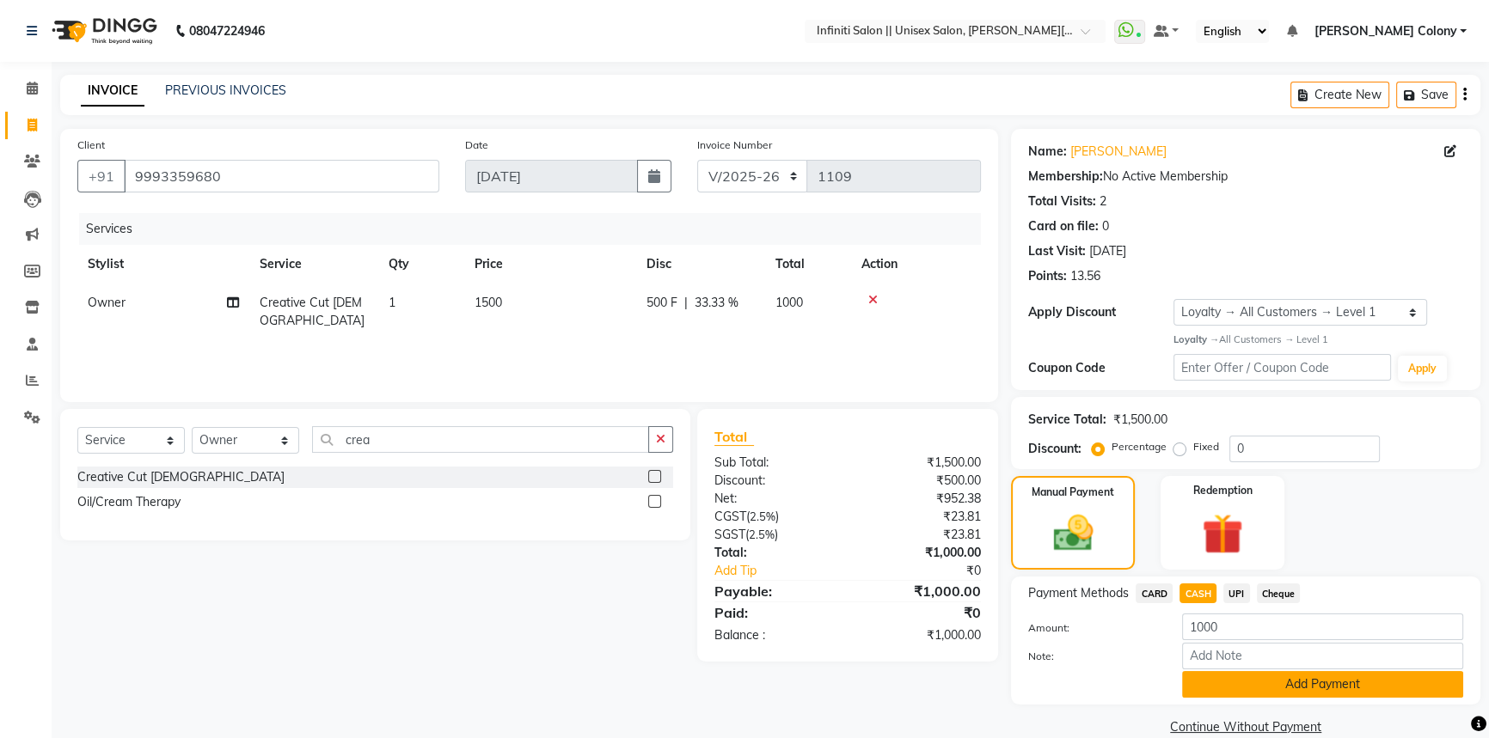
click at [1215, 687] on button "Add Payment" at bounding box center [1322, 684] width 281 height 27
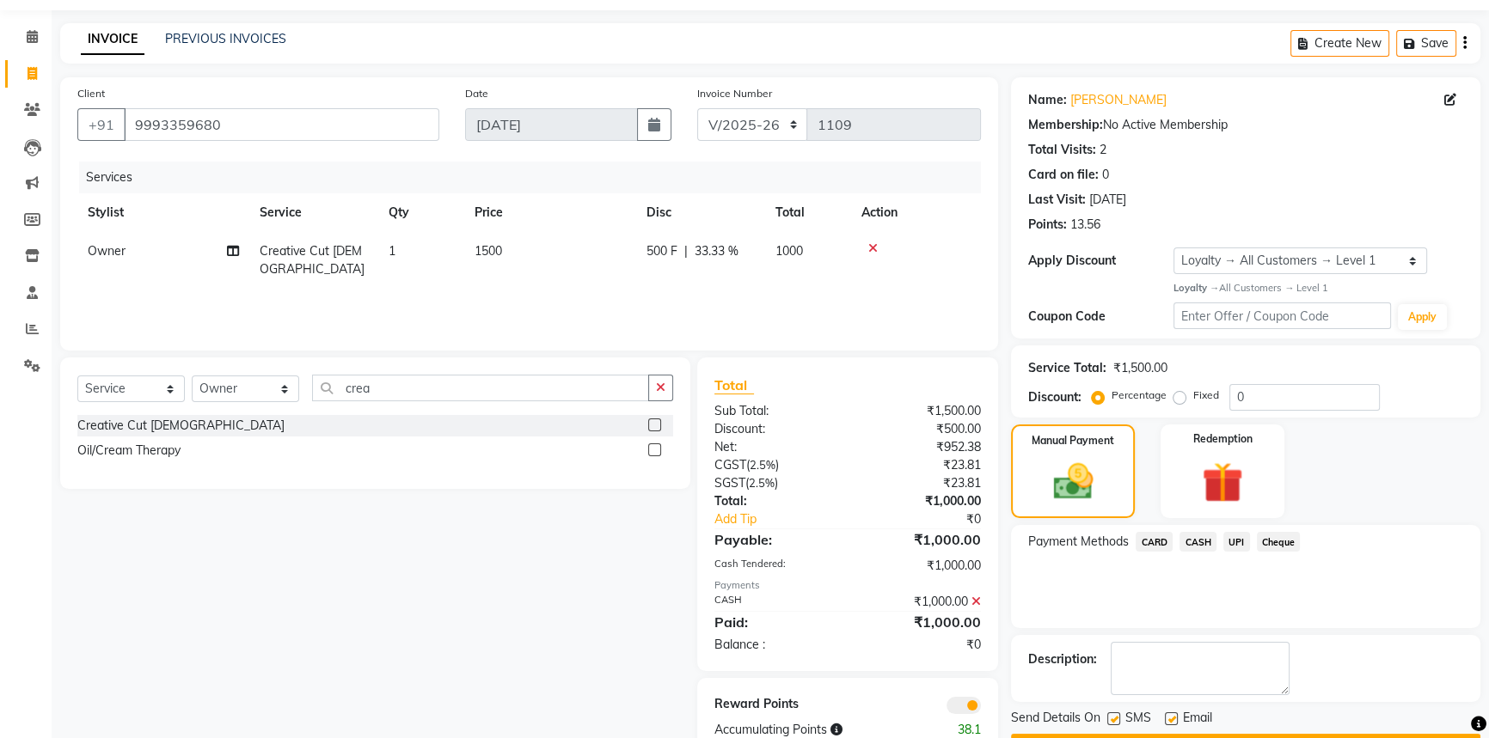
scroll to position [99, 0]
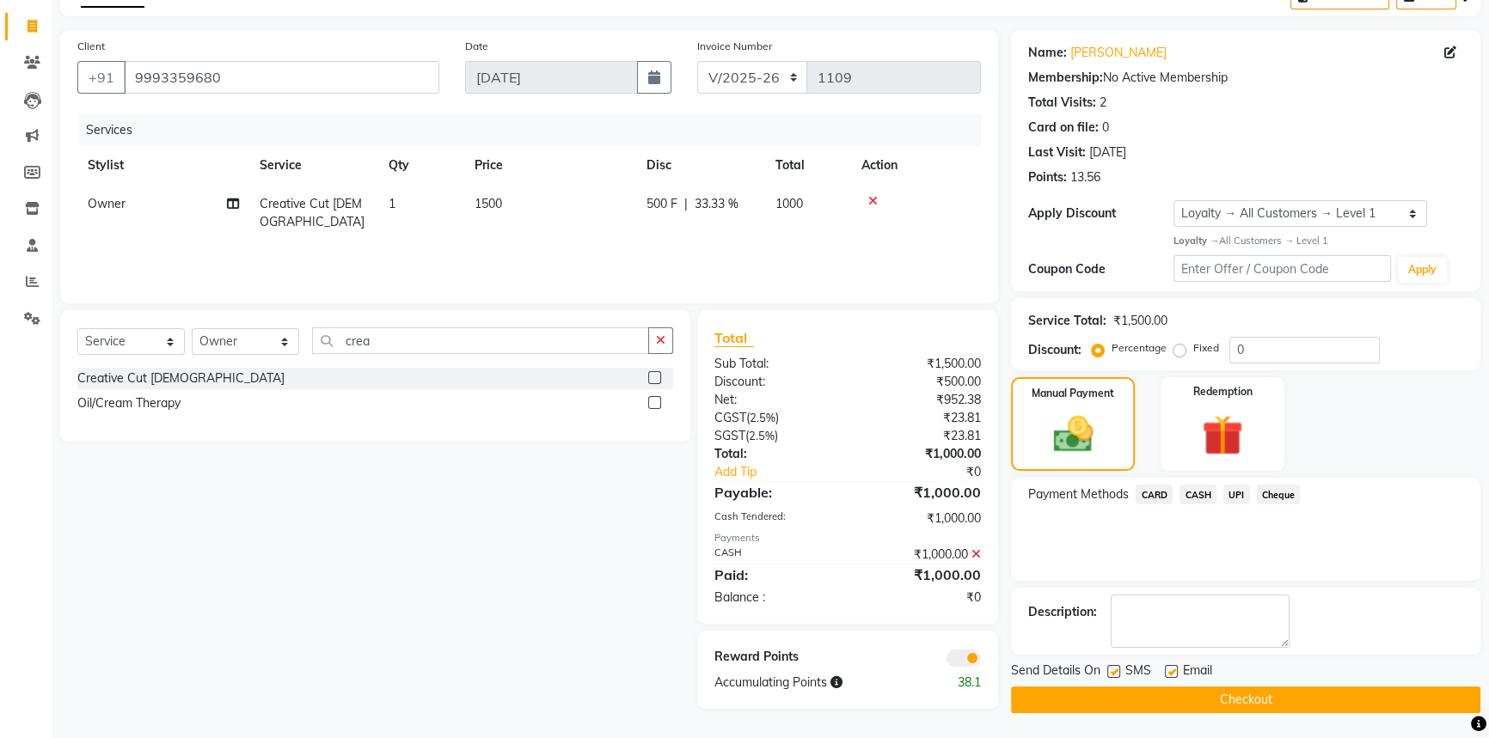
click at [1214, 691] on button "Checkout" at bounding box center [1245, 700] width 469 height 27
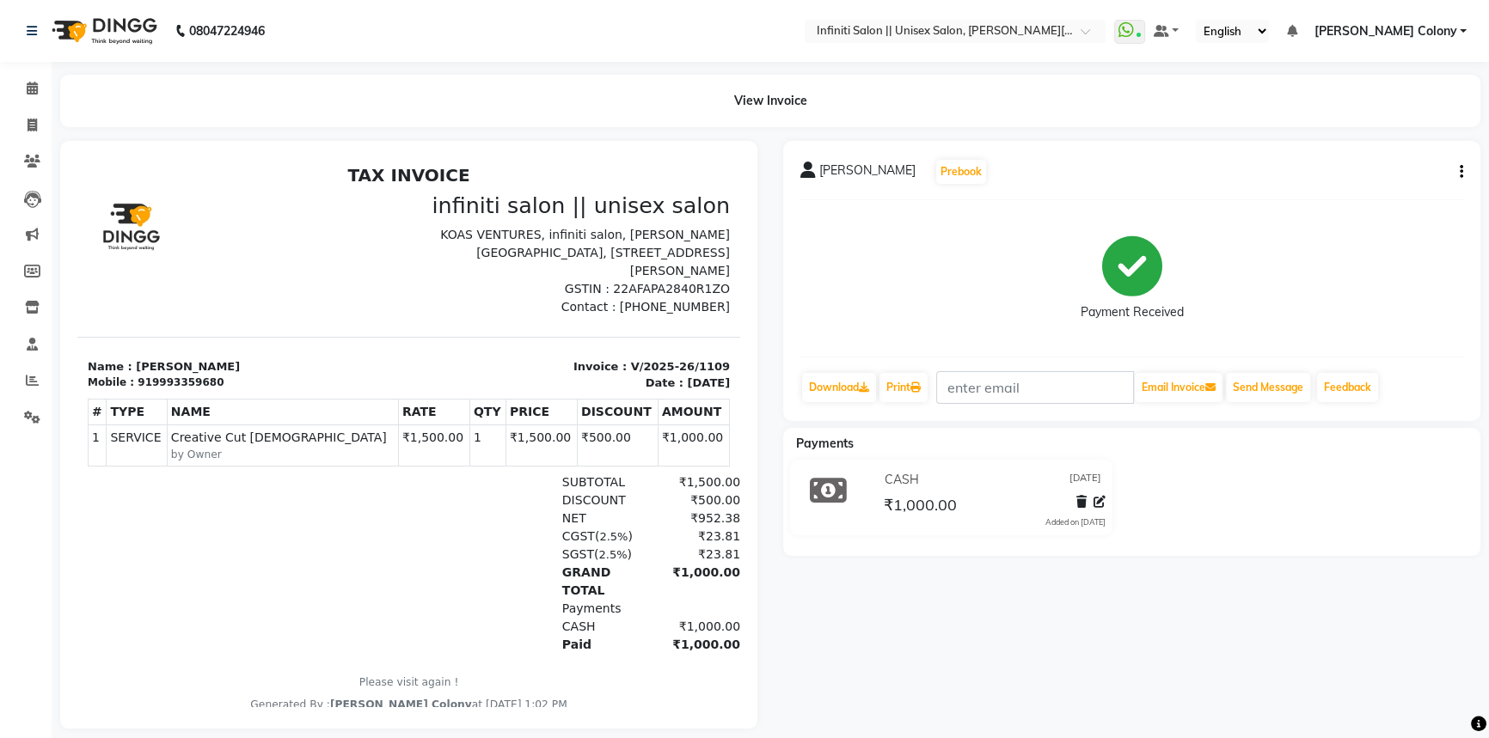
drag, startPoint x: 1118, startPoint y: 674, endPoint x: 87, endPoint y: 56, distance: 1201.9
click at [72, 34] on img at bounding box center [103, 31] width 118 height 48
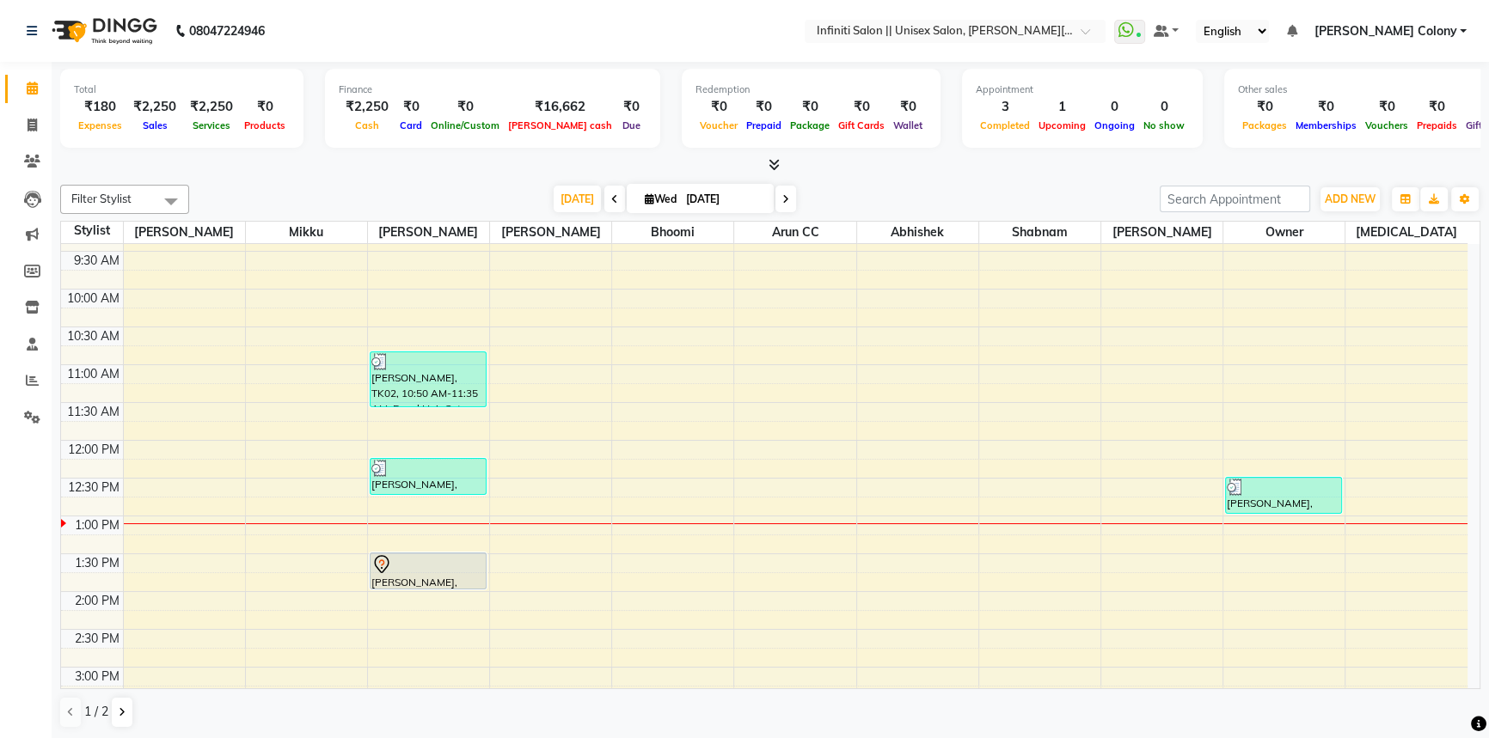
scroll to position [312, 0]
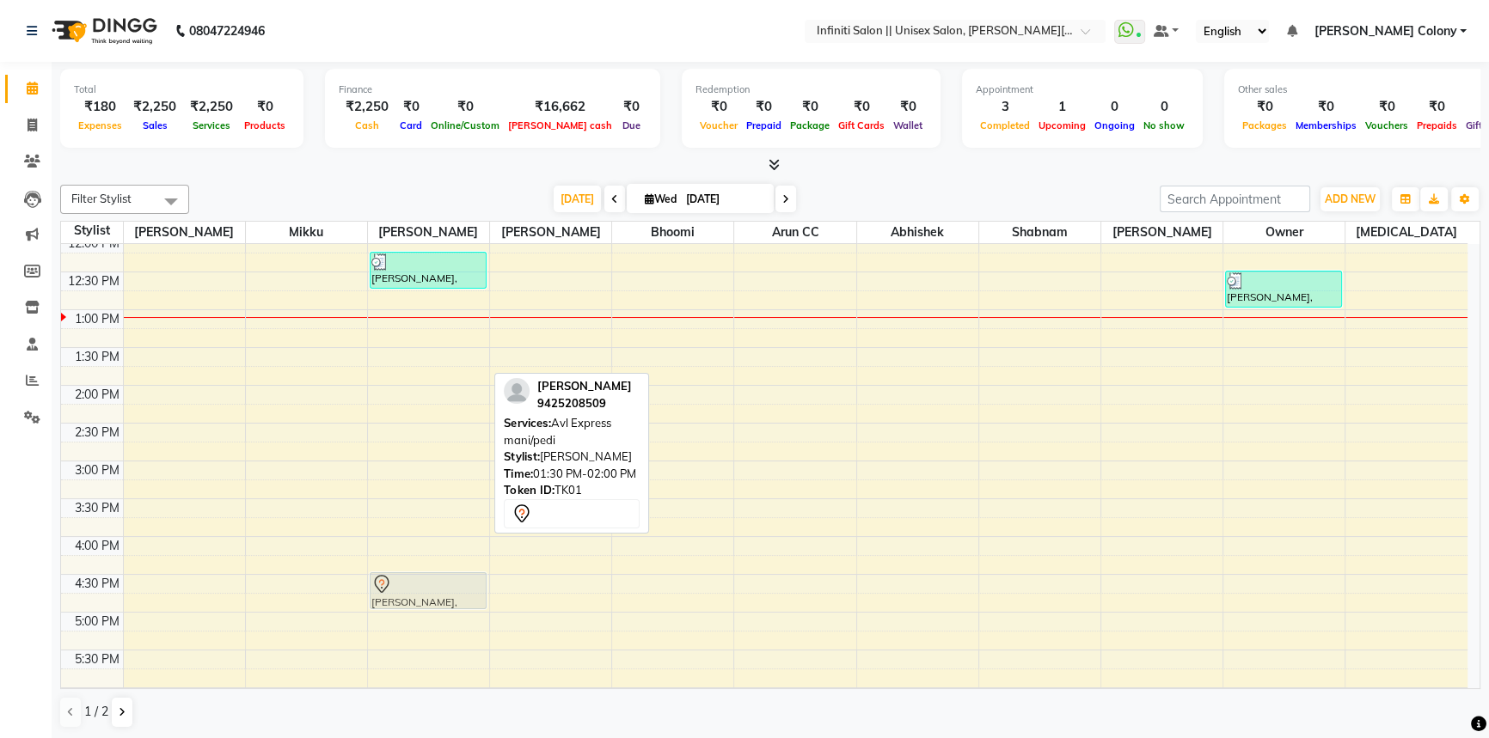
drag, startPoint x: 439, startPoint y: 370, endPoint x: 405, endPoint y: 600, distance: 233.0
click at [405, 600] on div "Anubhav, TK02, 10:50 AM-11:35 AM, Royal Hair Cut Ankit Agarwal, TK03, 12:15 PM-…" at bounding box center [428, 423] width 121 height 983
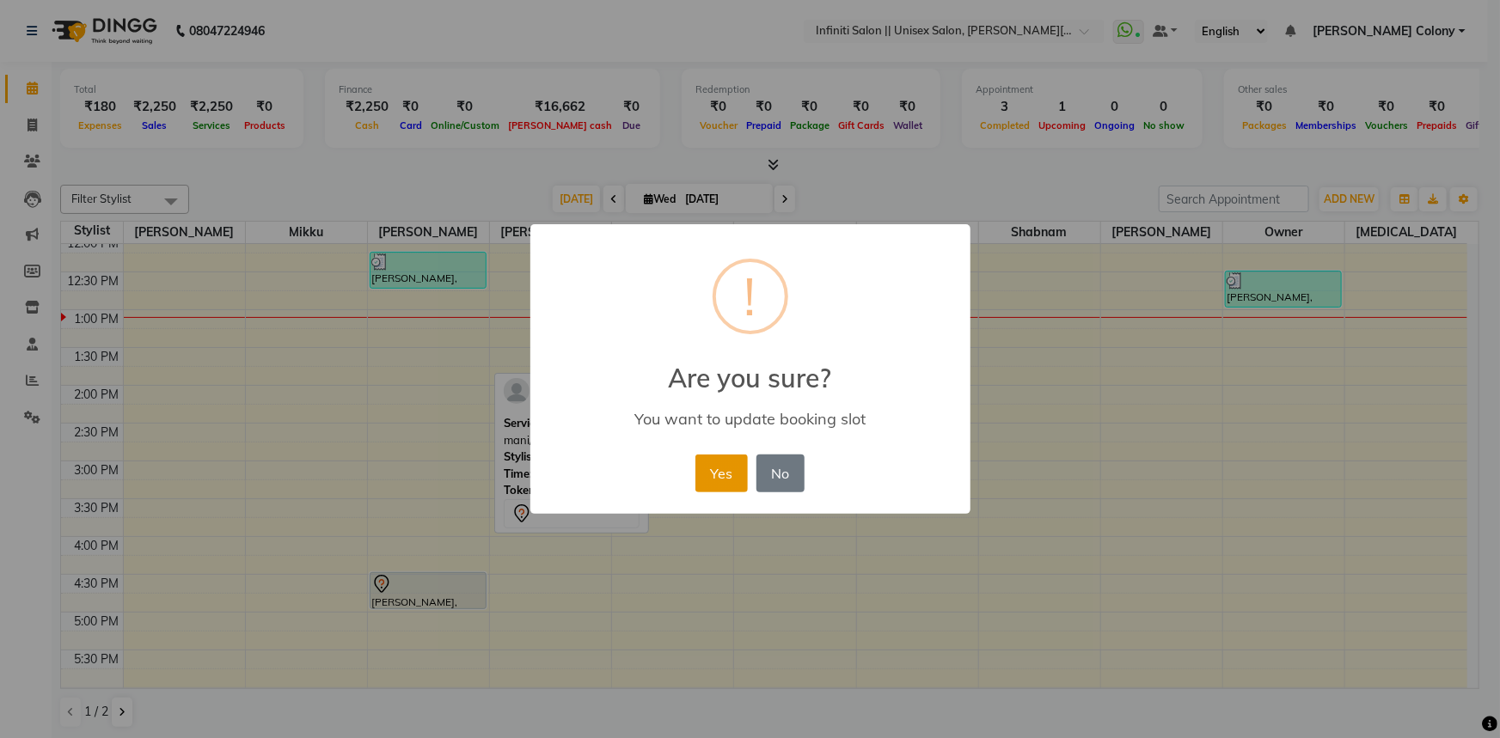
click at [728, 473] on button "Yes" at bounding box center [722, 474] width 52 height 38
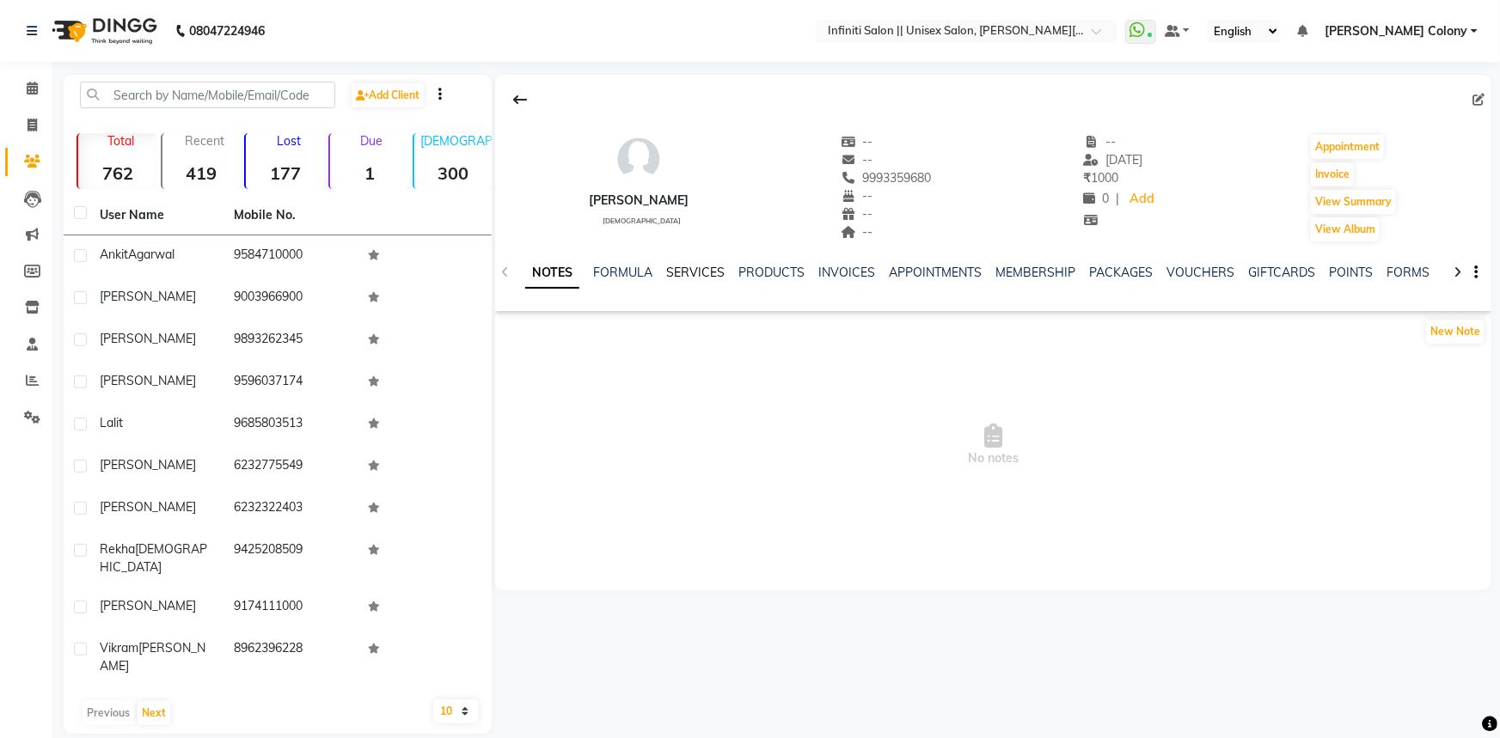
click at [699, 267] on link "SERVICES" at bounding box center [695, 272] width 58 height 15
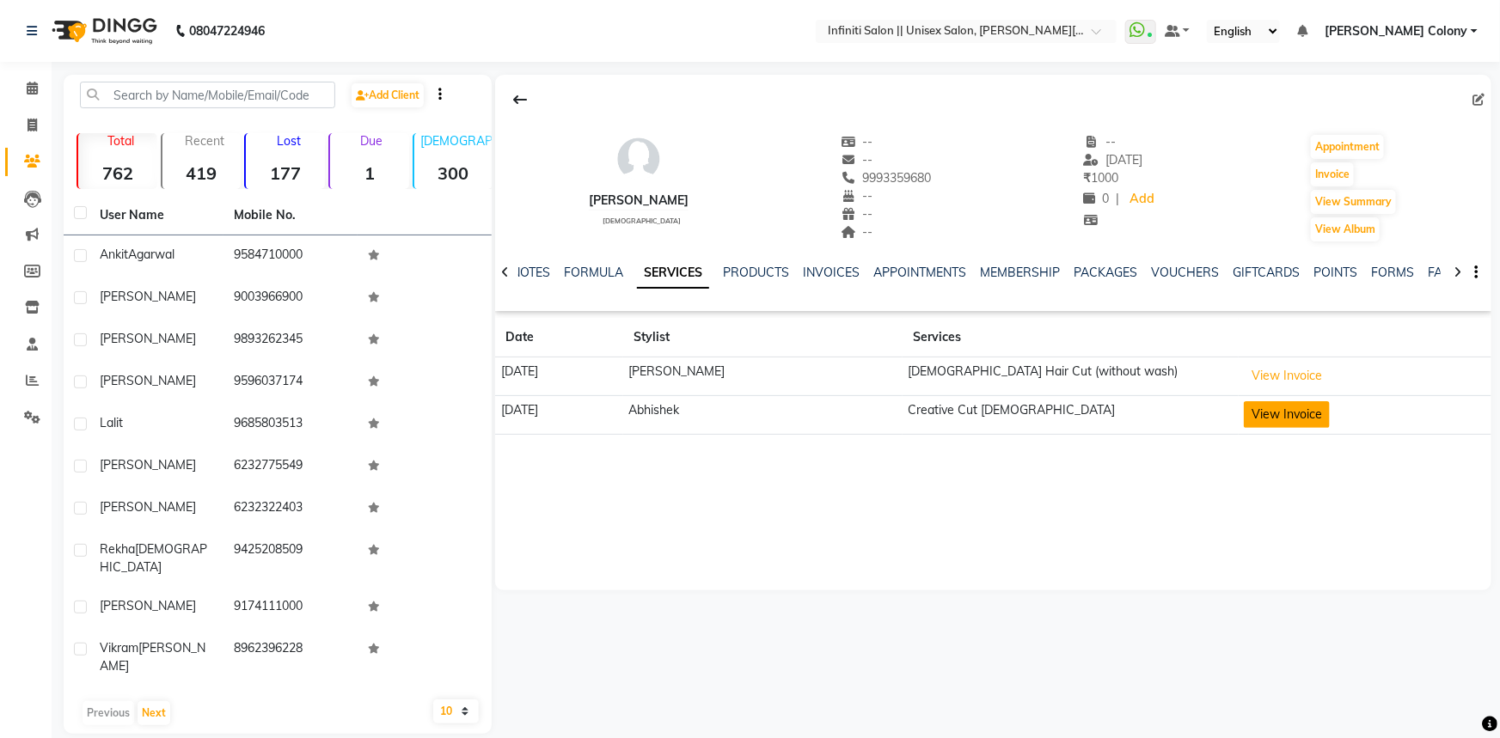
click at [1284, 408] on button "View Invoice" at bounding box center [1287, 414] width 86 height 27
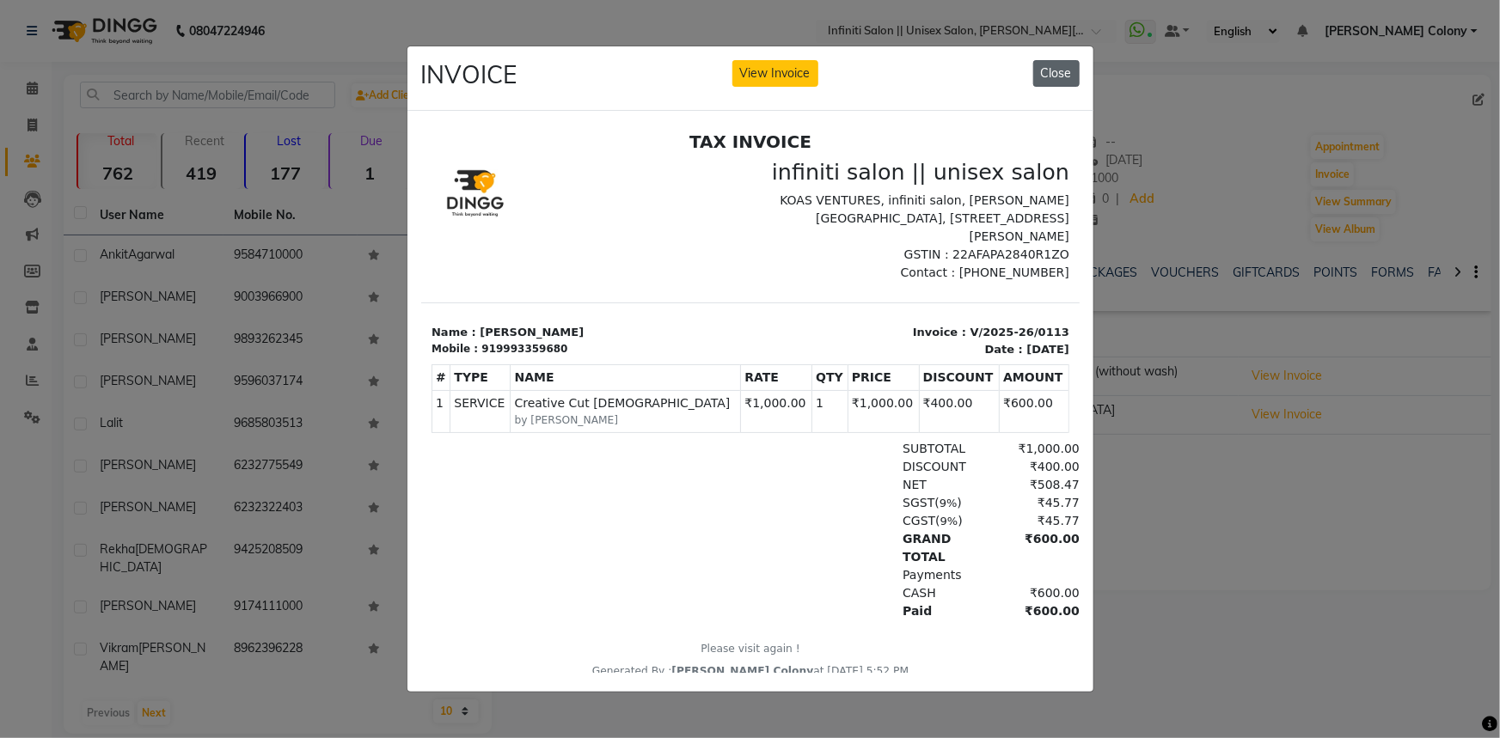
click at [1059, 60] on button "Close" at bounding box center [1056, 73] width 46 height 27
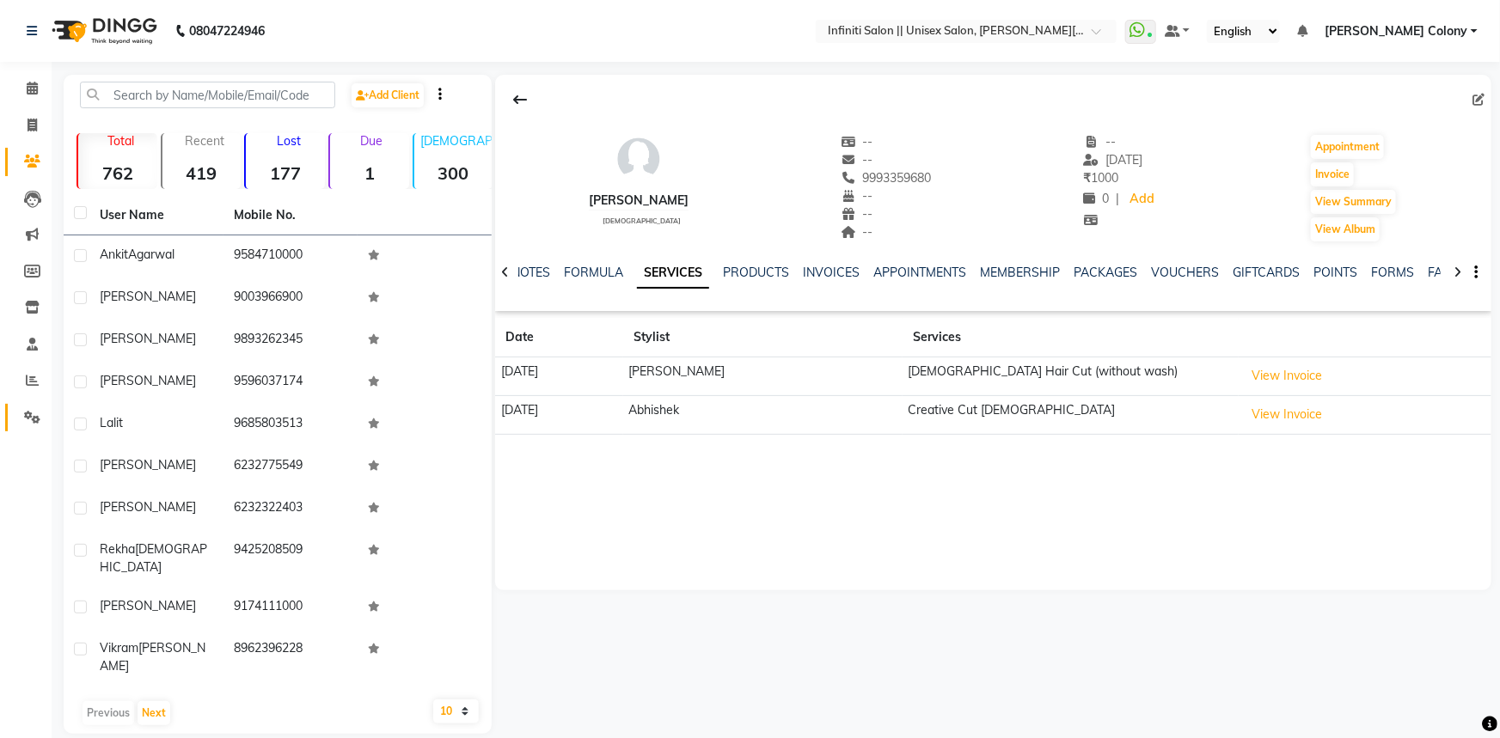
click at [18, 427] on link "Settings" at bounding box center [25, 418] width 41 height 28
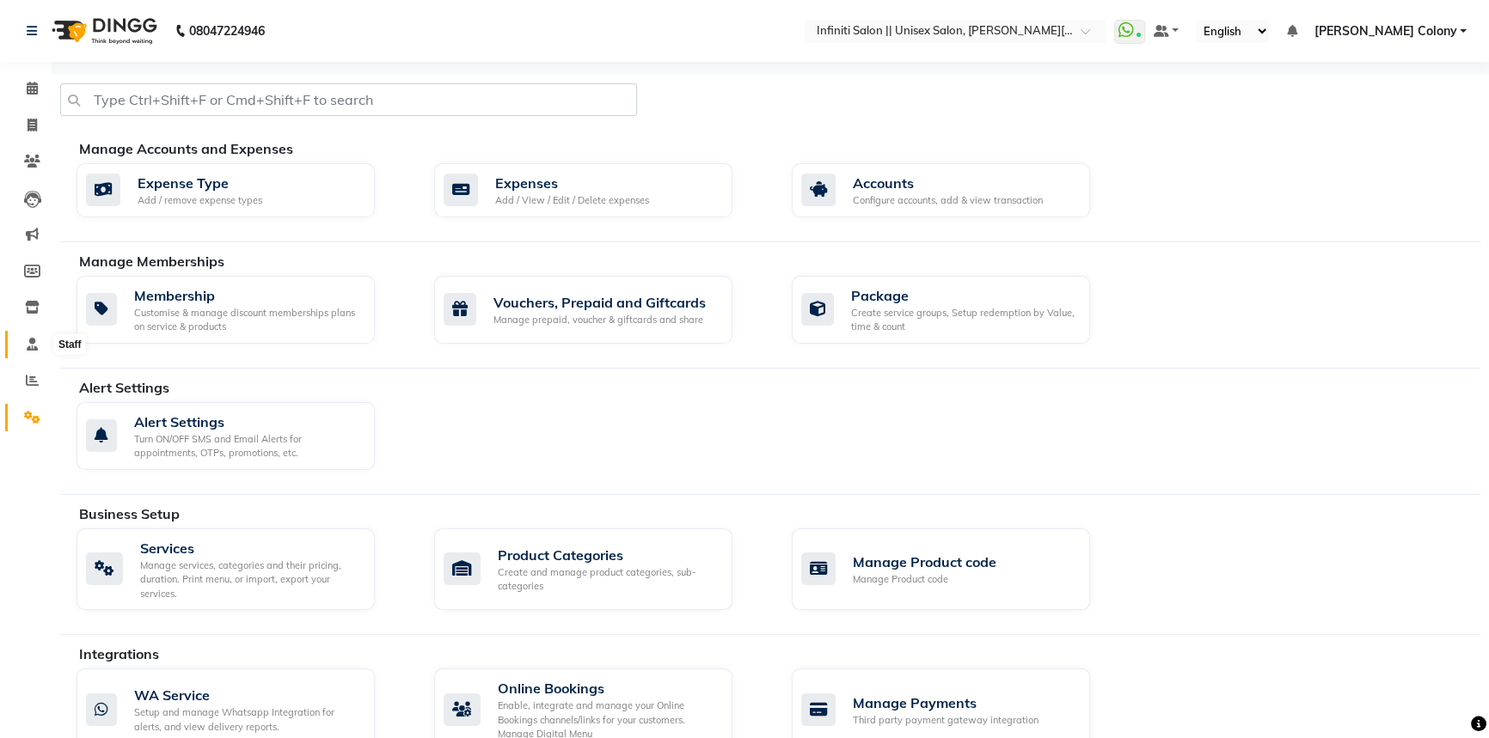
click at [23, 350] on span at bounding box center [32, 345] width 30 height 20
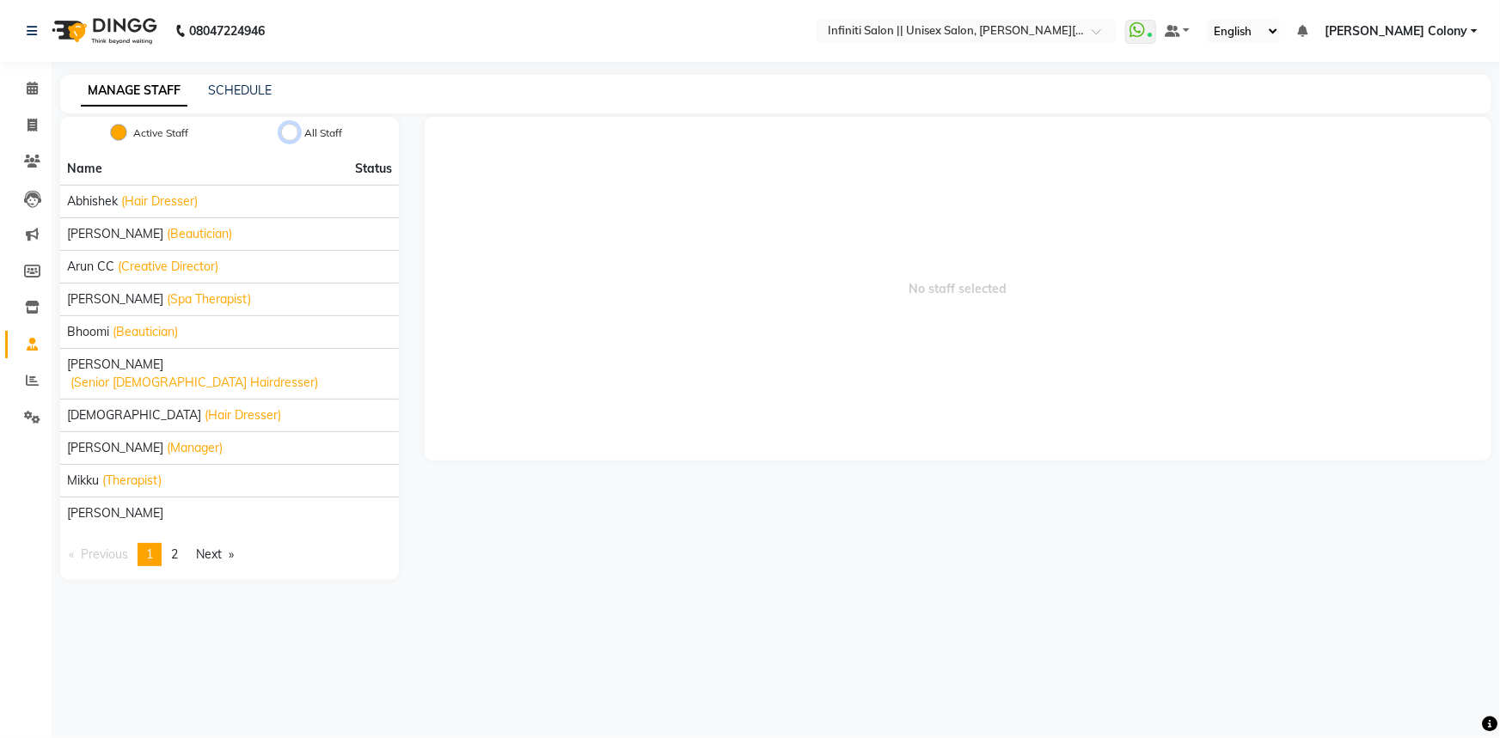
click at [297, 135] on input "All Staff" at bounding box center [289, 132] width 17 height 17
radio input "true"
radio input "false"
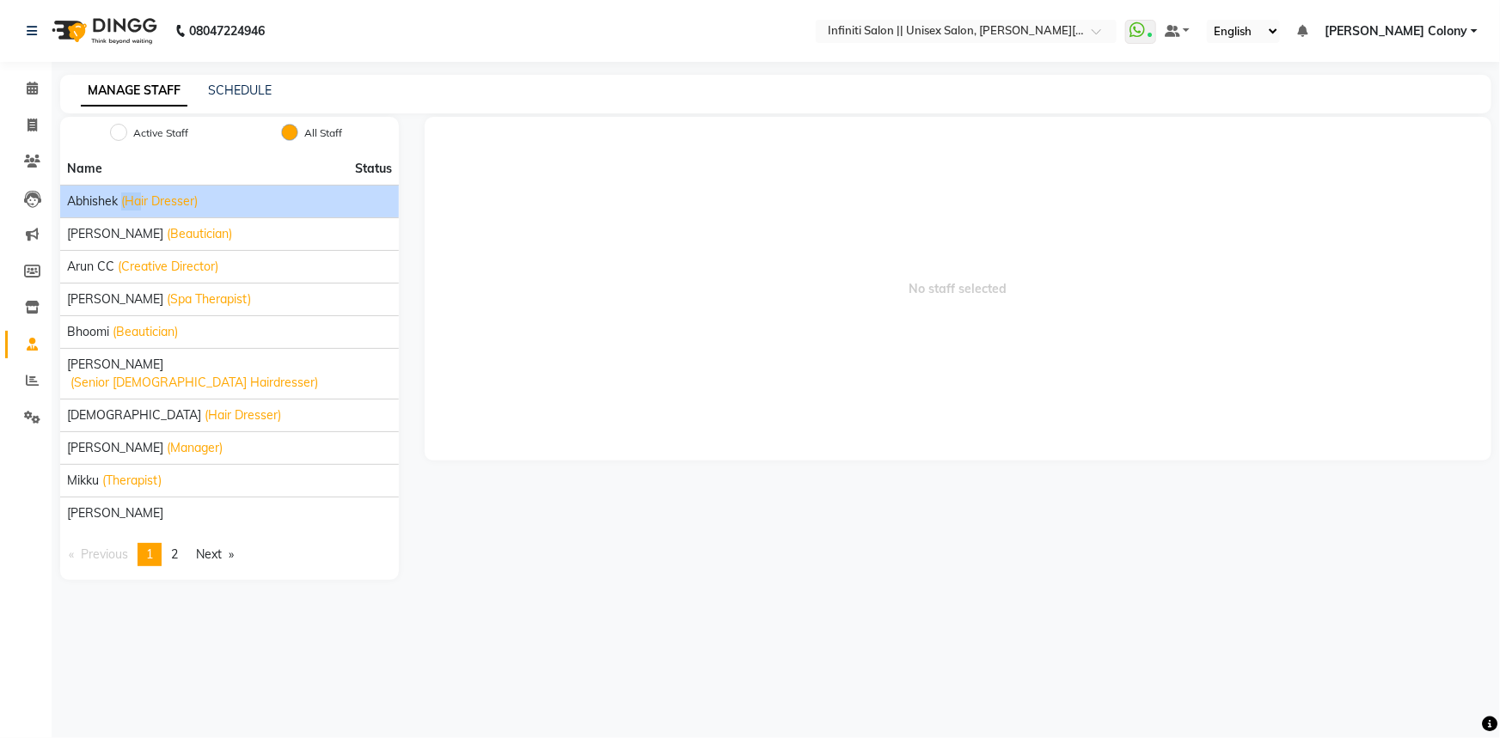
drag, startPoint x: 142, startPoint y: 198, endPoint x: 109, endPoint y: 211, distance: 35.4
click at [109, 211] on li "Abhishek (Hair Dresser)" at bounding box center [229, 201] width 339 height 33
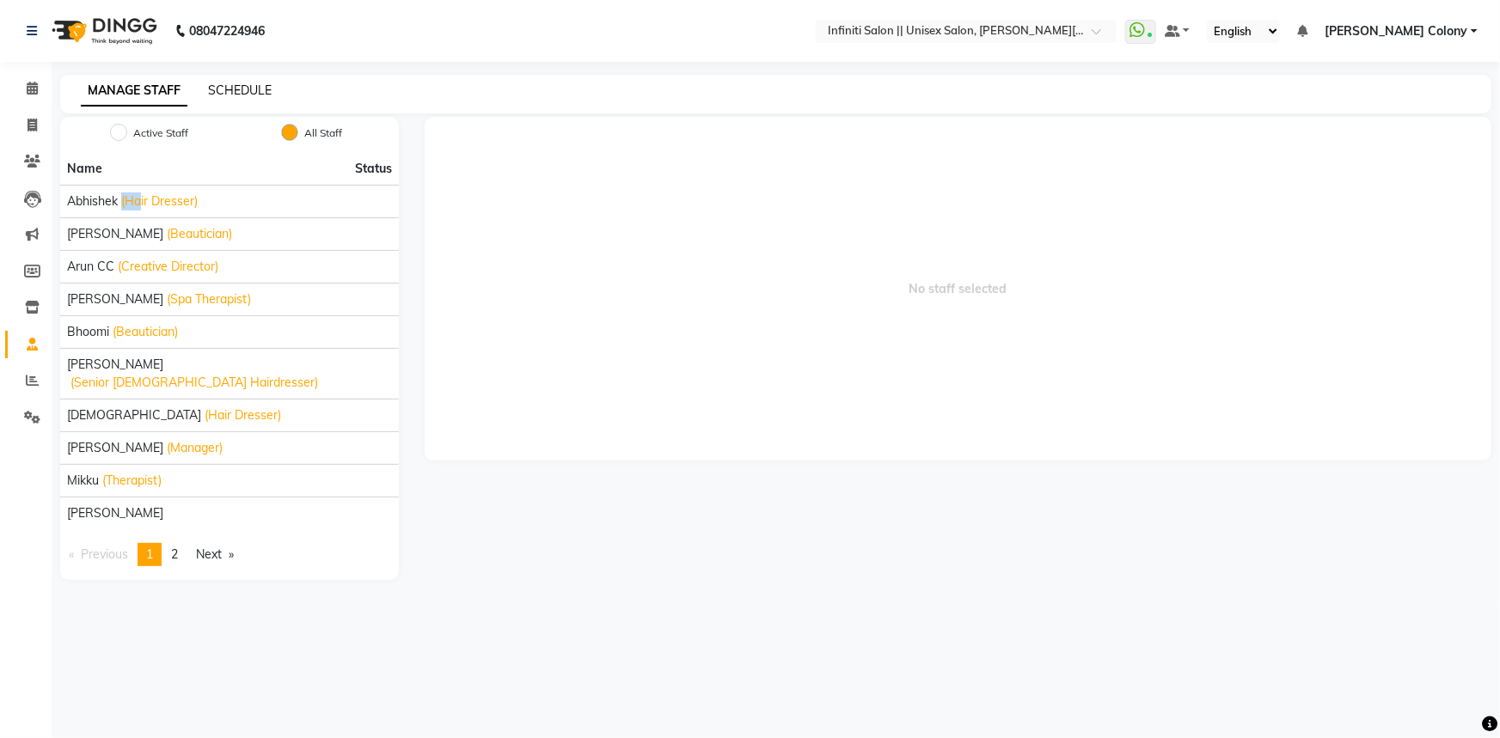
click at [241, 86] on link "SCHEDULE" at bounding box center [240, 90] width 64 height 15
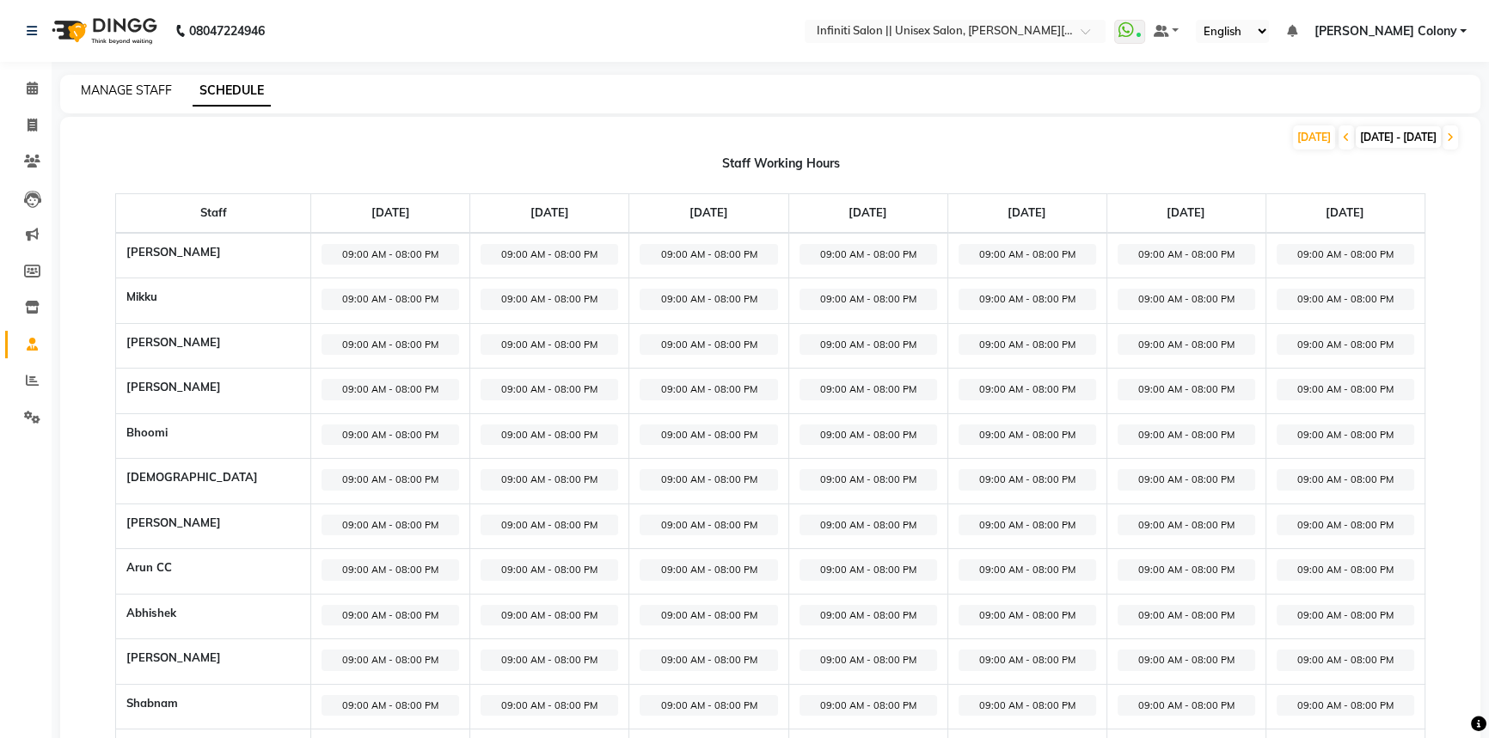
click at [147, 86] on link "MANAGE STAFF" at bounding box center [126, 90] width 91 height 15
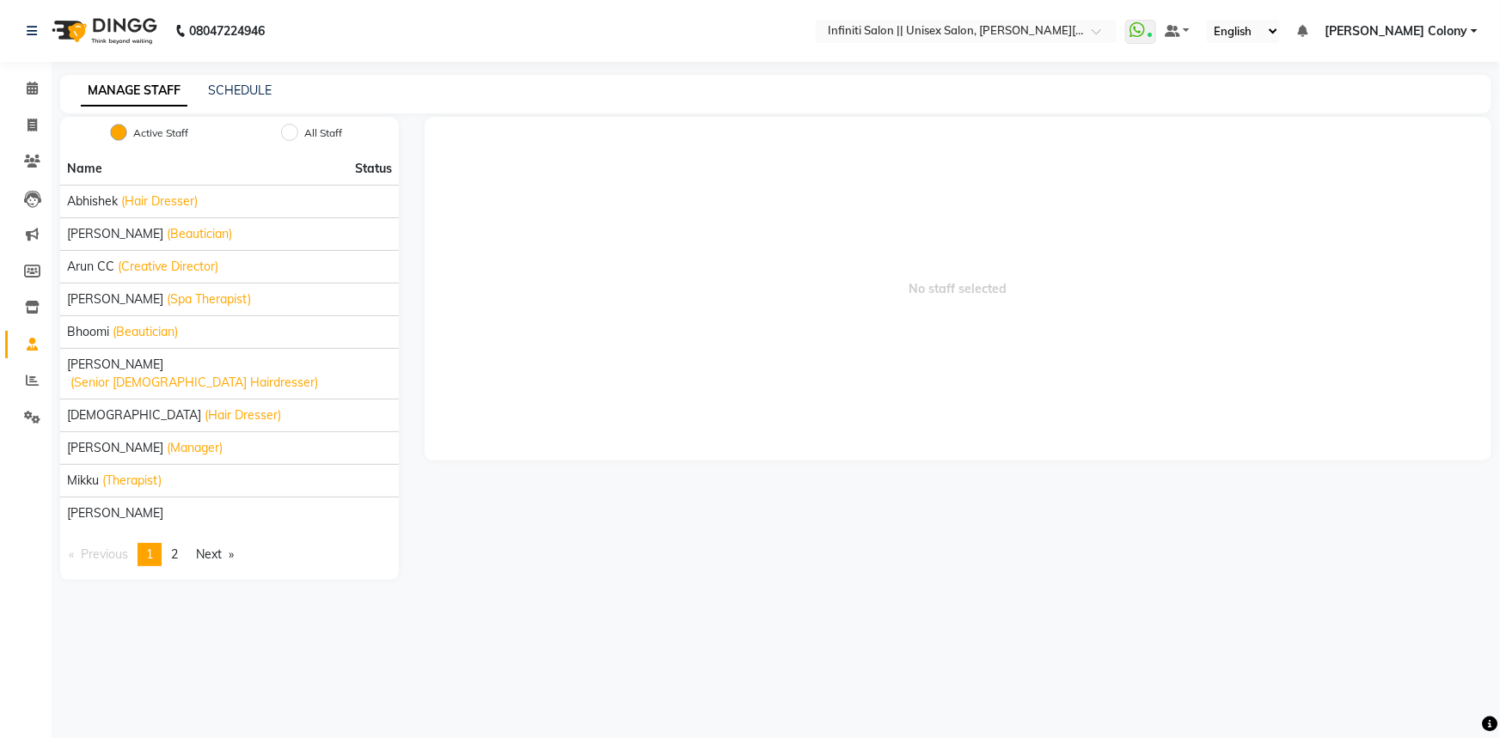
click at [308, 134] on label "All Staff" at bounding box center [323, 133] width 38 height 15
click at [298, 134] on input "All Staff" at bounding box center [289, 132] width 17 height 17
radio input "true"
radio input "false"
click at [175, 547] on span "2" at bounding box center [174, 554] width 7 height 15
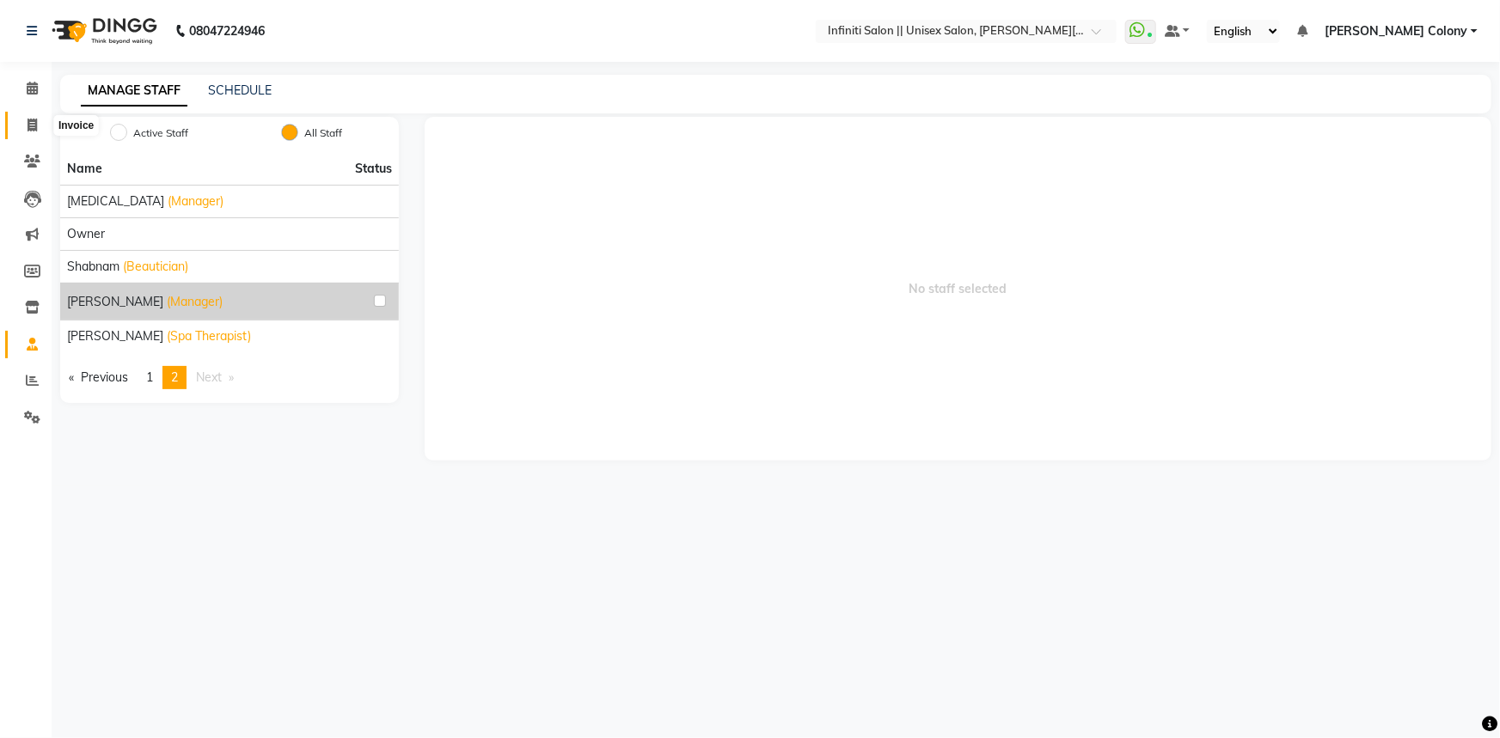
click at [33, 130] on icon at bounding box center [32, 125] width 9 height 13
select select "8233"
select select "service"
